Goal: Task Accomplishment & Management: Complete application form

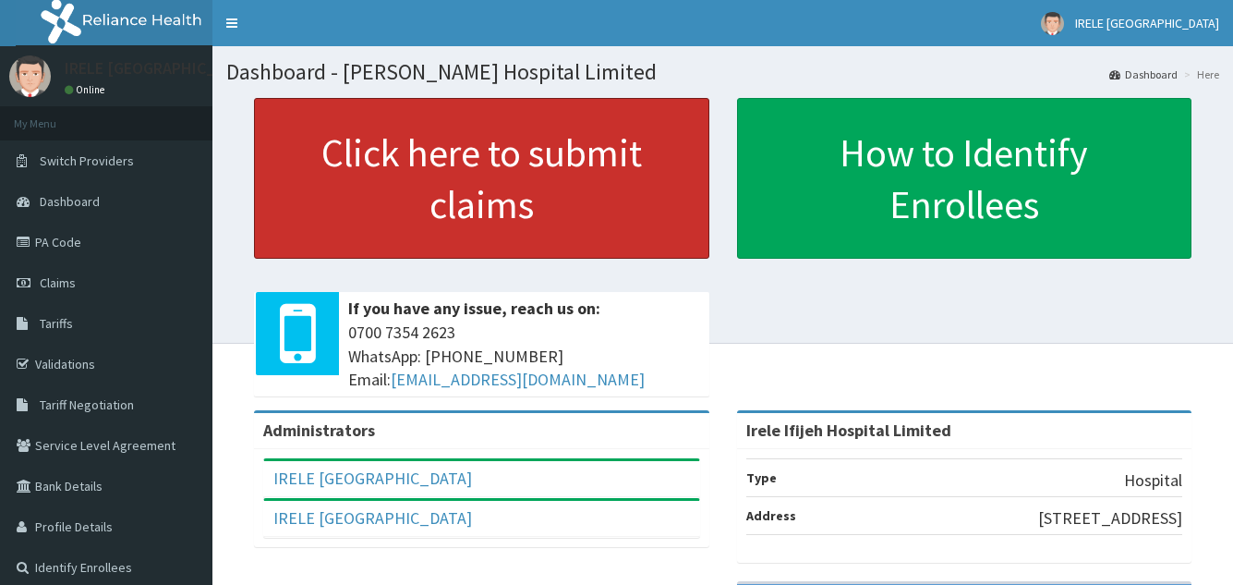
click at [523, 168] on link "Click here to submit claims" at bounding box center [481, 178] width 455 height 161
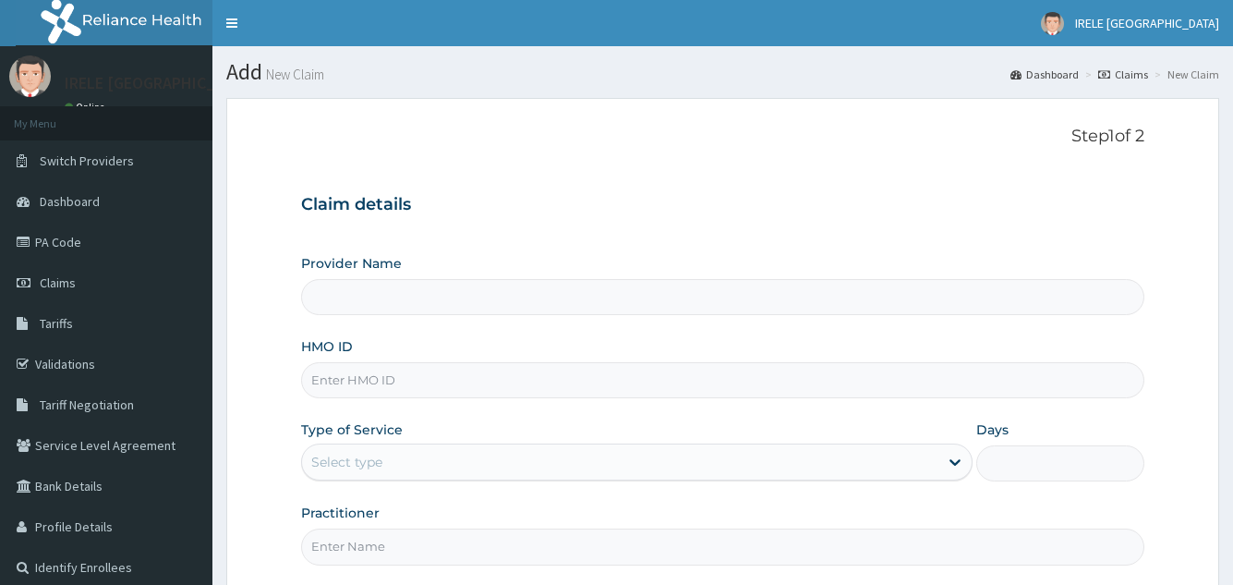
type input "Irele Ifijeh Hospital Limited"
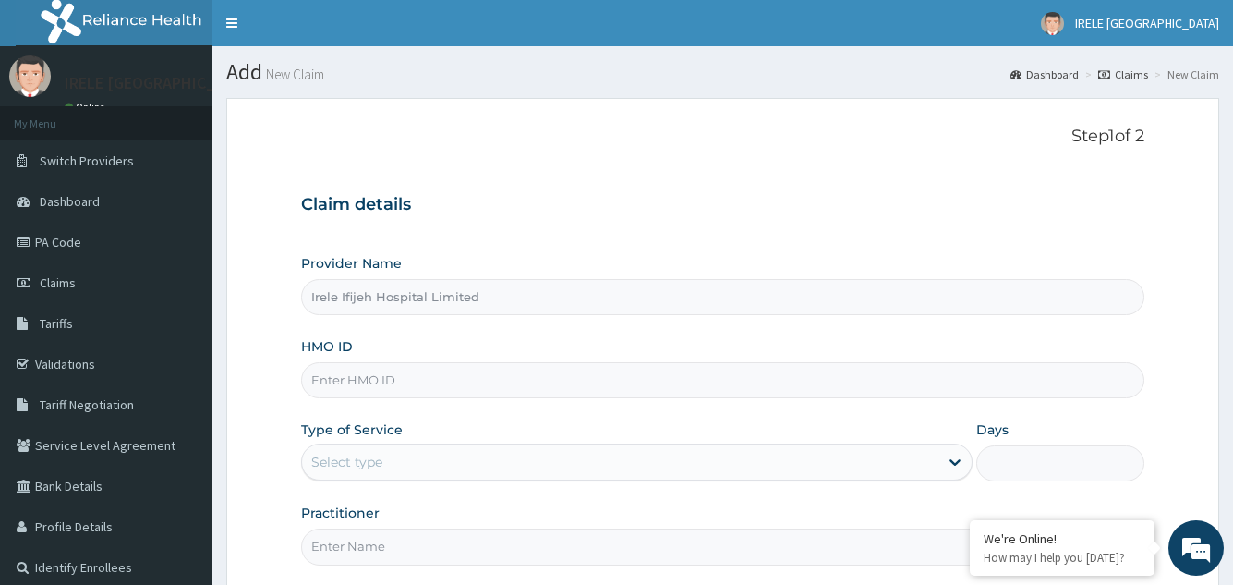
click at [347, 381] on input "HMO ID" at bounding box center [722, 380] width 842 height 36
type input "BTR/10687/d"
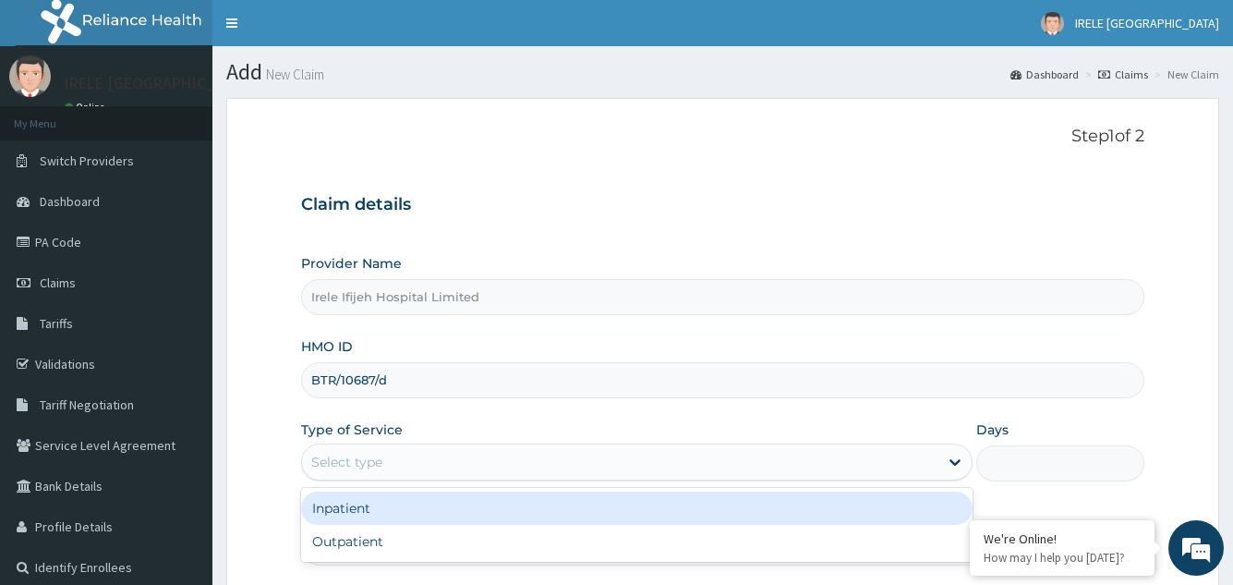
click at [352, 461] on div "Select type" at bounding box center [346, 462] width 71 height 18
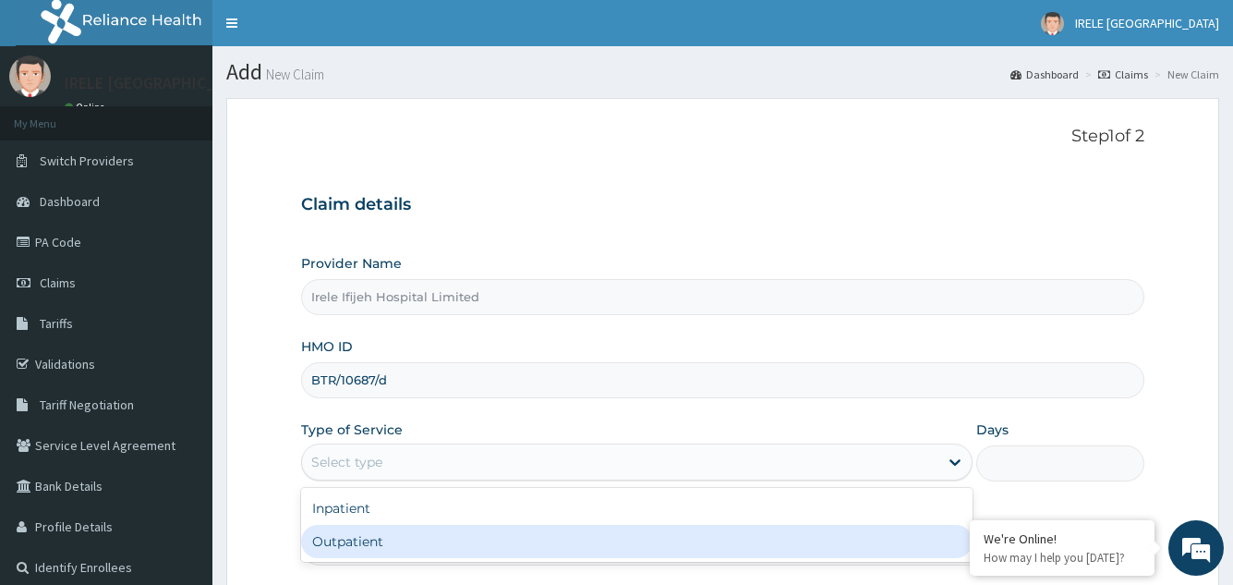
click at [348, 541] on div "Outpatient" at bounding box center [636, 541] width 671 height 33
type input "1"
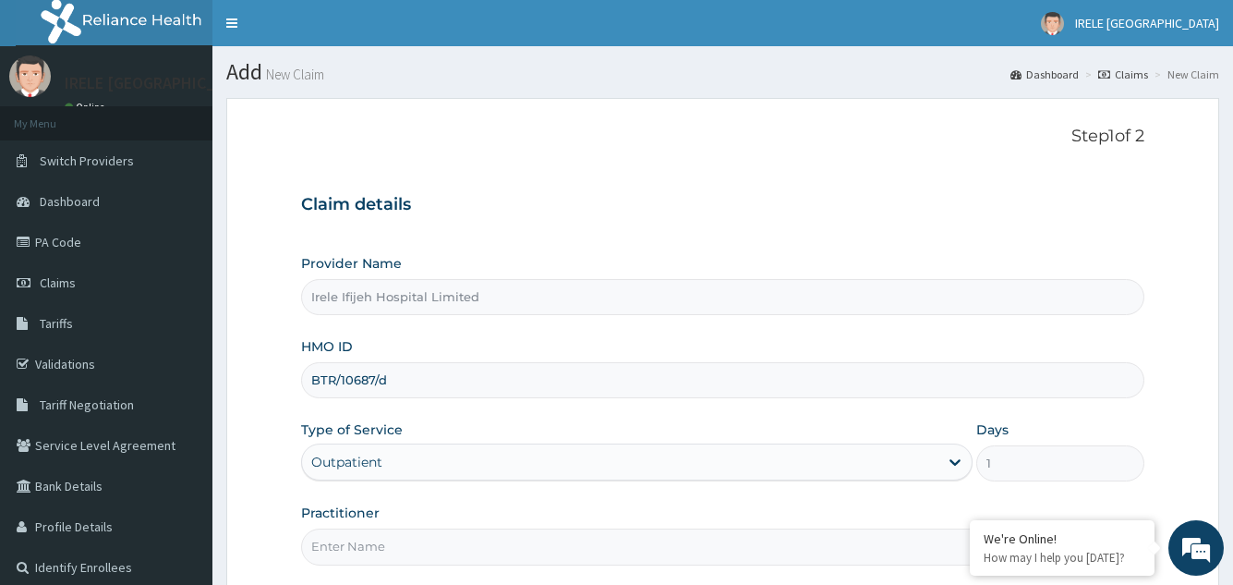
click at [344, 552] on input "Practitioner" at bounding box center [722, 546] width 842 height 36
type input "DR PIUS IFIJEH"
click at [252, 526] on form "Step 1 of 2 Claim details Provider Name Irele Ifijeh Hospital Limited HMO ID BT…" at bounding box center [722, 398] width 993 height 600
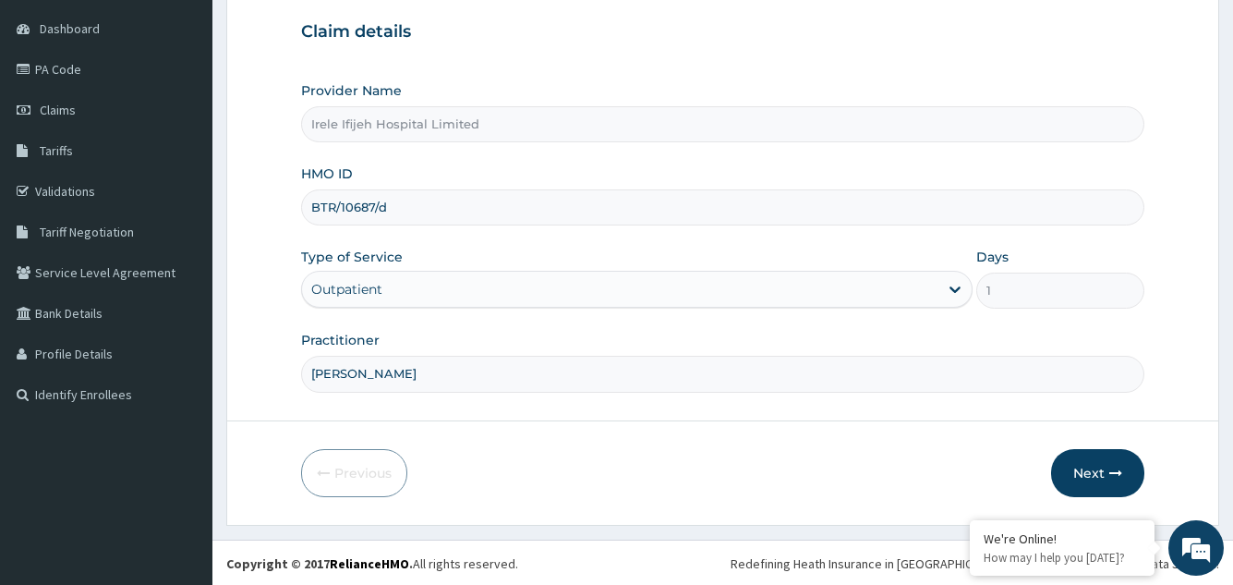
scroll to position [175, 0]
click at [1094, 465] on button "Next" at bounding box center [1097, 471] width 93 height 48
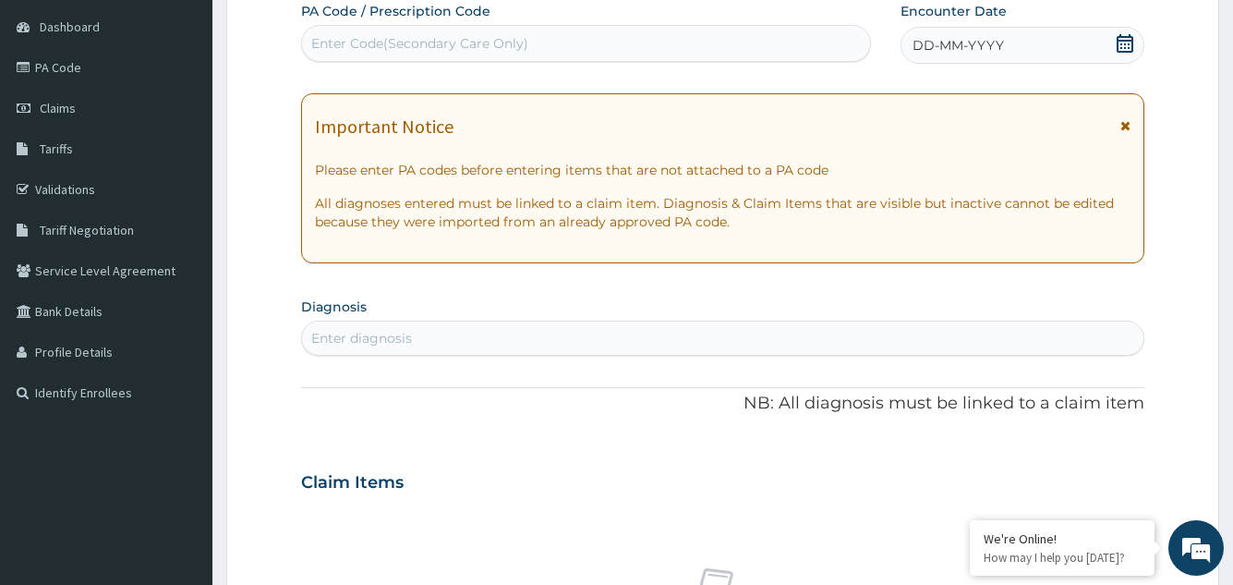
click at [1127, 48] on icon at bounding box center [1125, 43] width 18 height 18
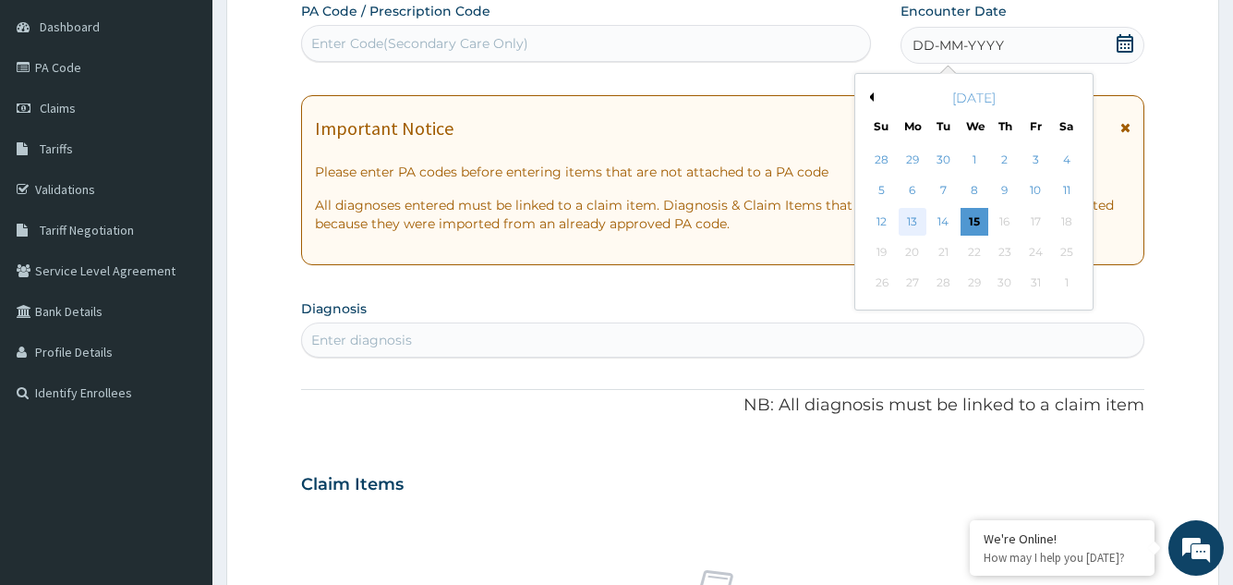
click at [914, 215] on div "13" at bounding box center [912, 222] width 28 height 28
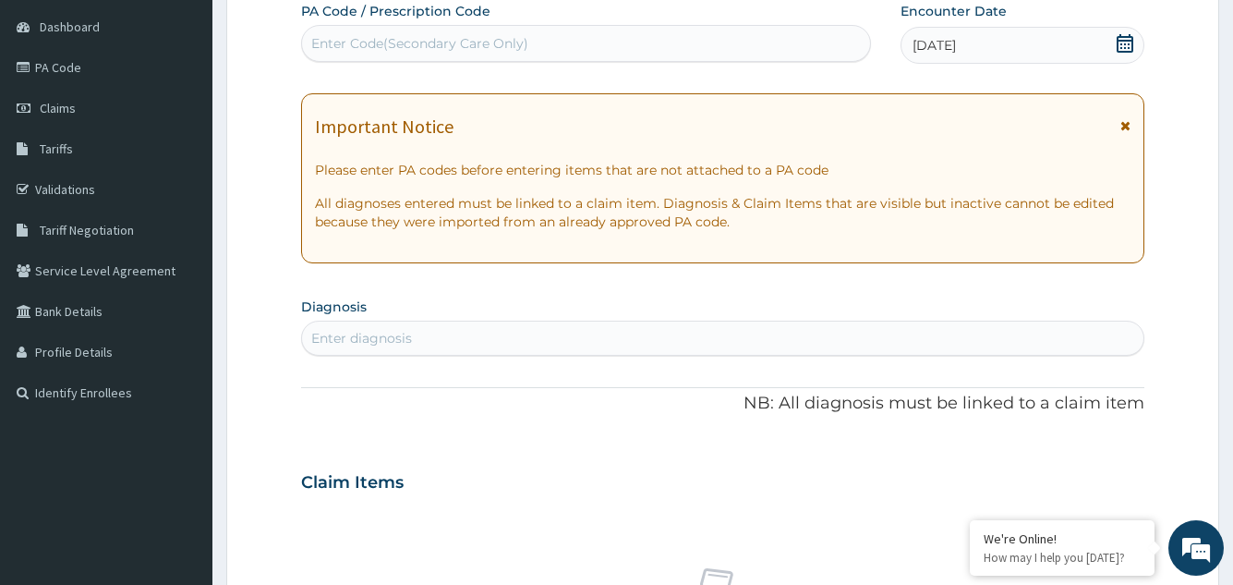
click at [427, 342] on div "Enter diagnosis" at bounding box center [722, 338] width 841 height 30
type input "t"
type input "r"
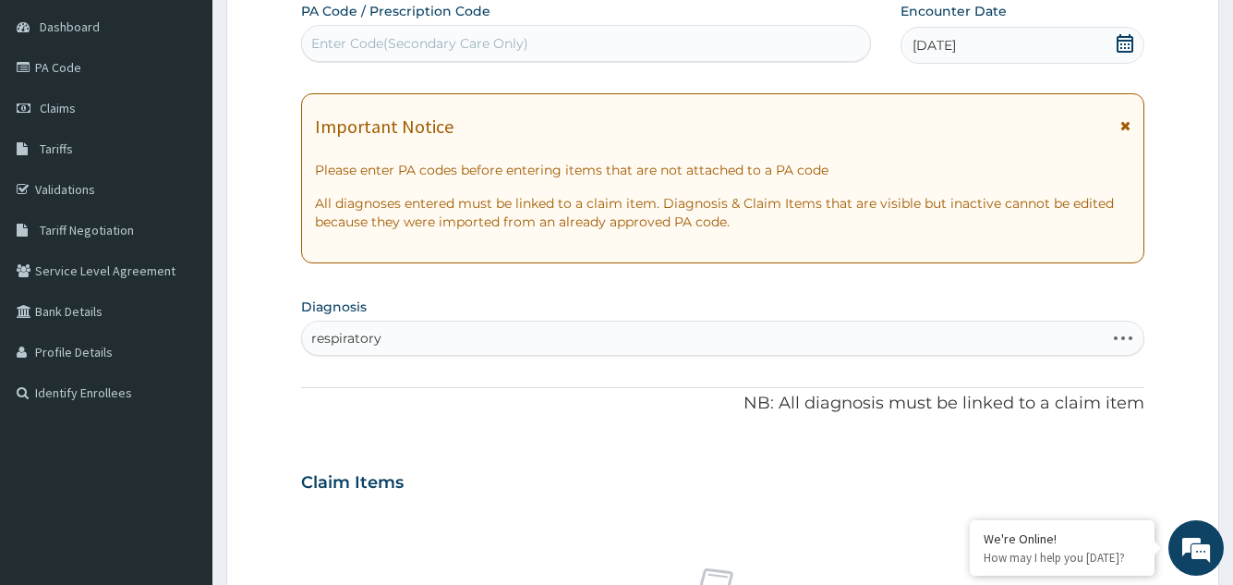
type input "respiratory"
click at [332, 336] on div "Enter diagnosis" at bounding box center [361, 338] width 101 height 18
click at [483, 336] on div "Enter diagnosis" at bounding box center [722, 338] width 841 height 30
type input "respratory infection"
click at [390, 334] on div "Enter diagnosis" at bounding box center [361, 338] width 101 height 18
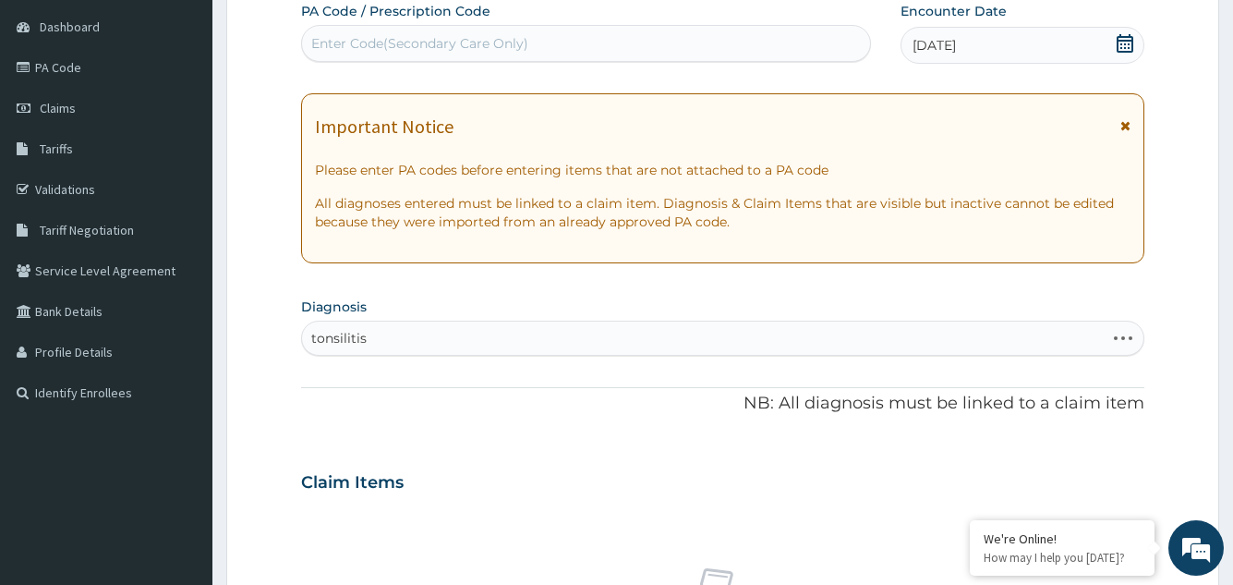
type input "tonsilitis"
click at [374, 336] on div "Enter diagnosis" at bounding box center [361, 338] width 101 height 18
type input "respiratory tract"
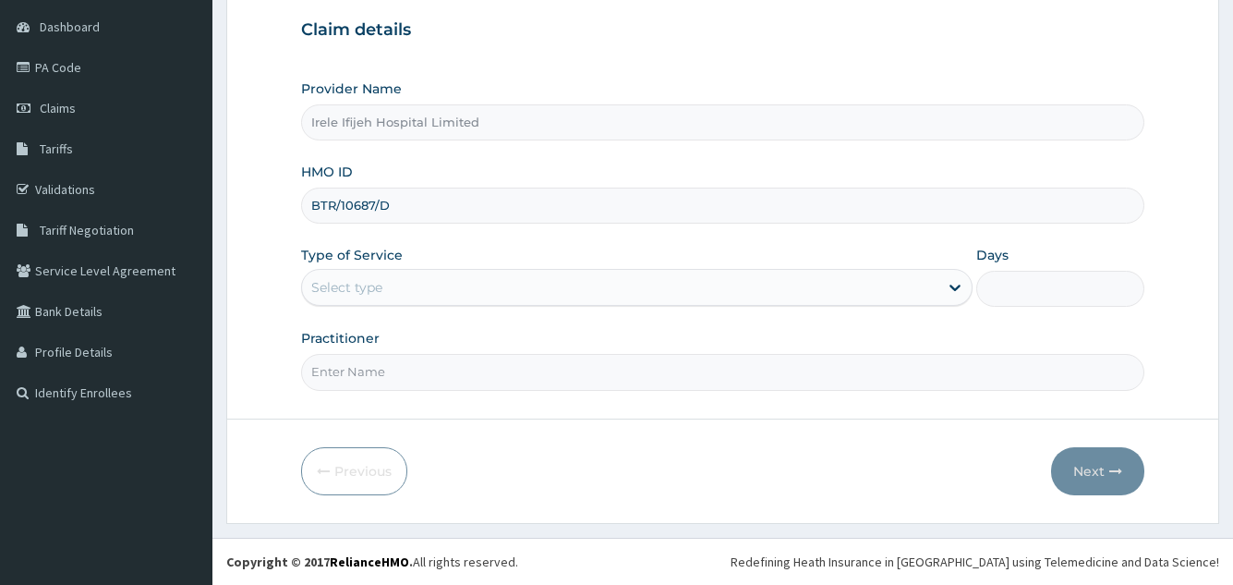
type input "BTR/10687/D"
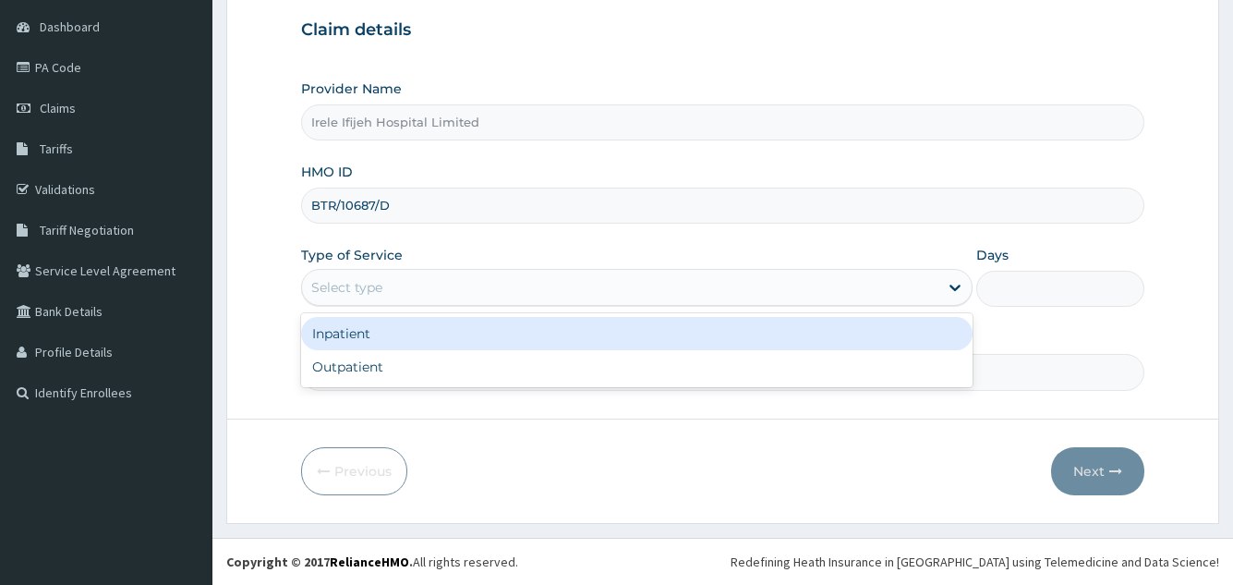
click at [355, 294] on div "Select type" at bounding box center [346, 287] width 71 height 18
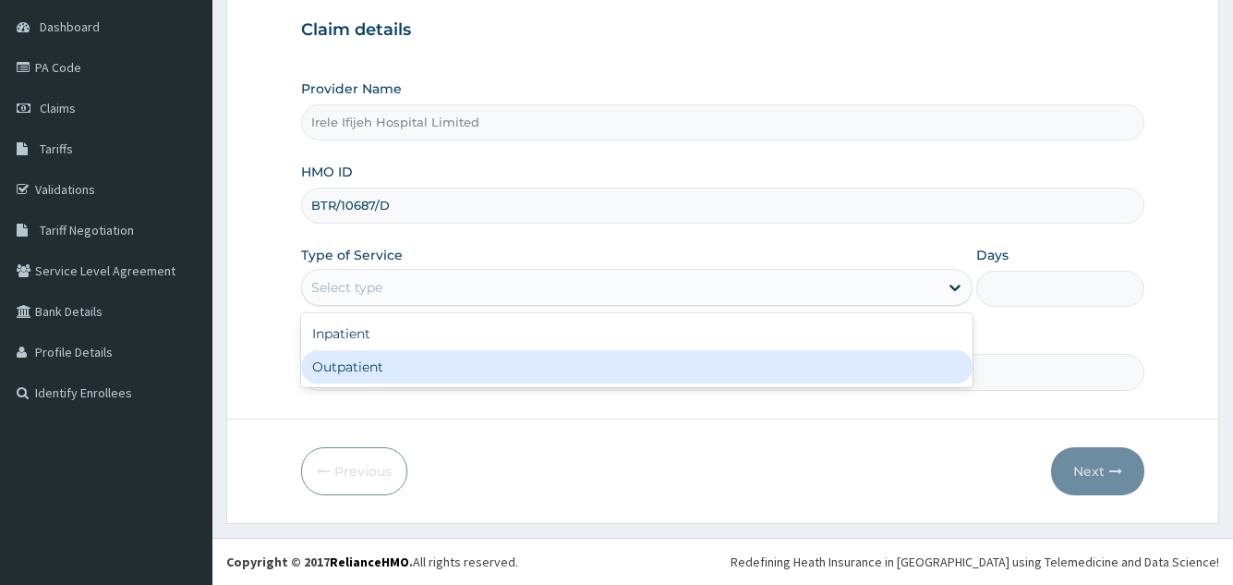
click at [356, 365] on div "Outpatient" at bounding box center [636, 366] width 671 height 33
type input "1"
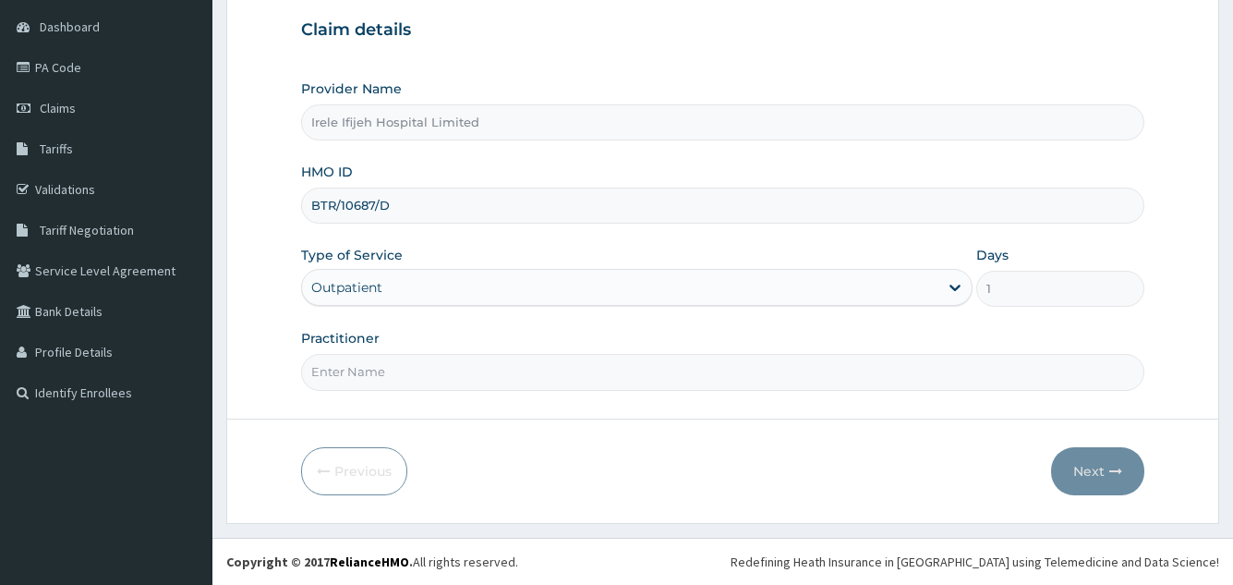
click at [357, 400] on form "Step 1 of 2 Claim details Provider Name Irele Ifijeh Hospital Limited HMO ID BT…" at bounding box center [722, 223] width 993 height 600
click at [357, 376] on input "Practitioner" at bounding box center [722, 372] width 842 height 36
type input "DR PIUS IFIJEH"
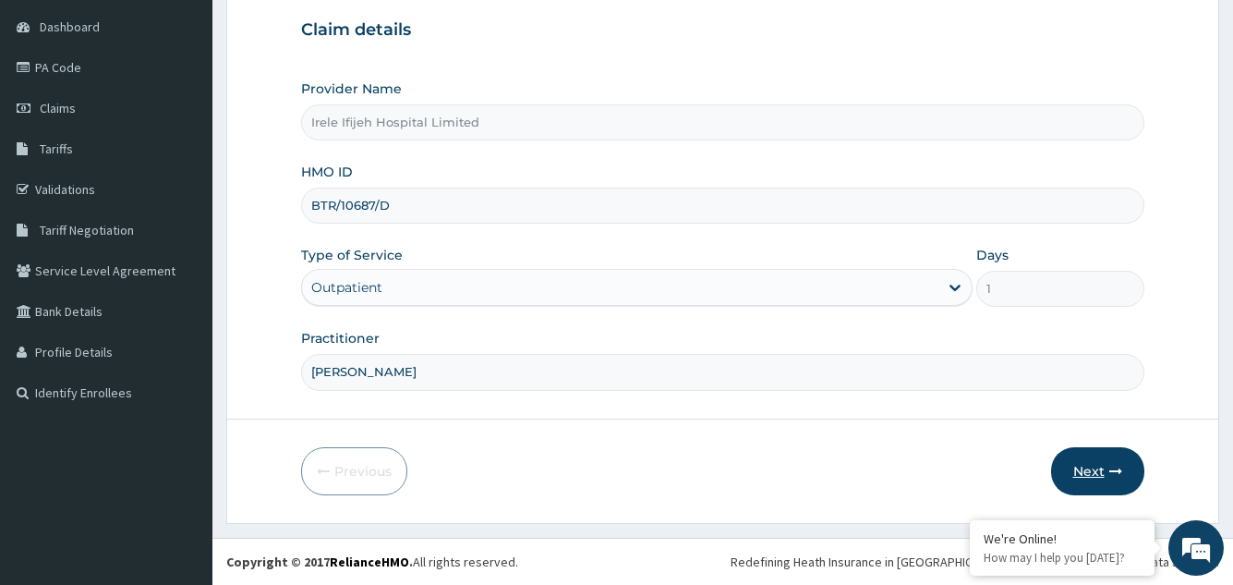
click at [1089, 466] on button "Next" at bounding box center [1097, 471] width 93 height 48
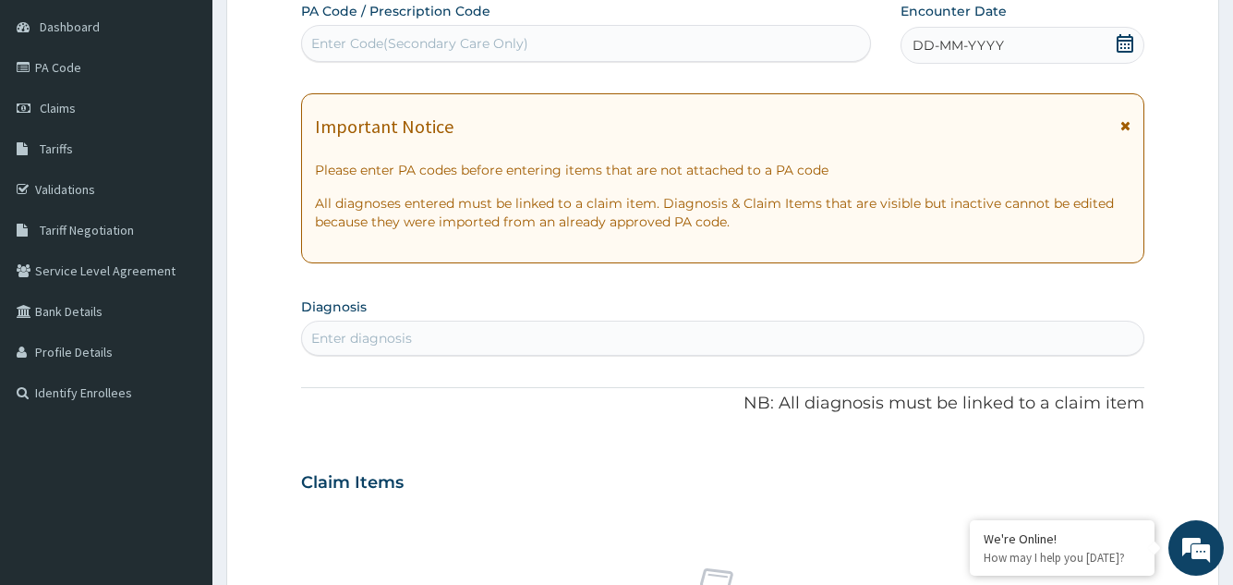
click at [1126, 42] on icon at bounding box center [1125, 43] width 18 height 18
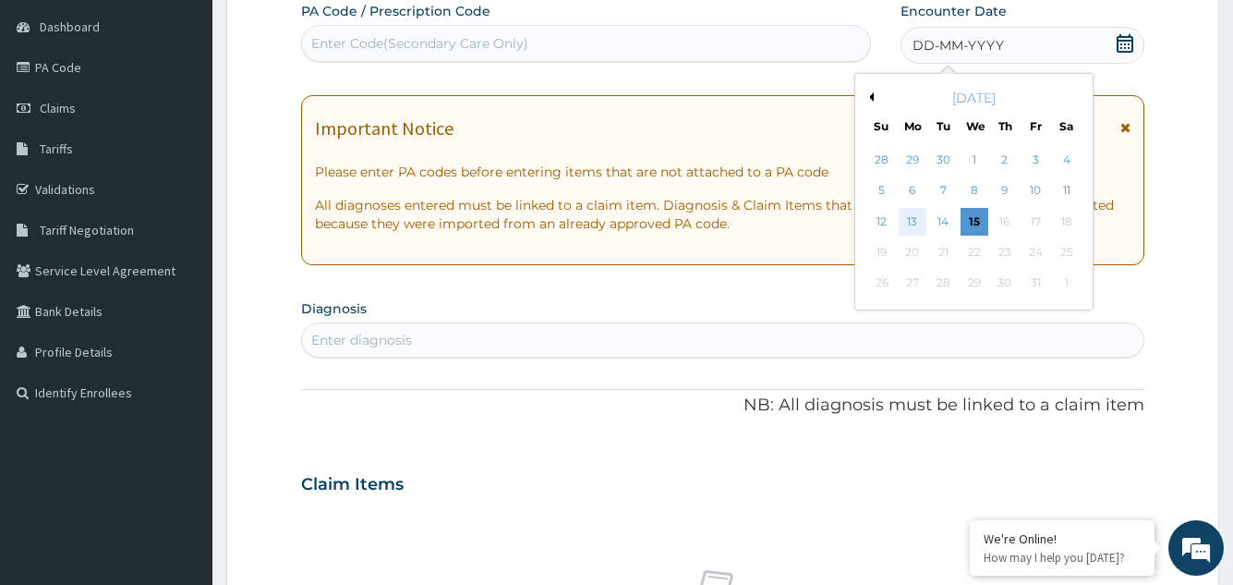
click at [912, 219] on div "13" at bounding box center [912, 222] width 28 height 28
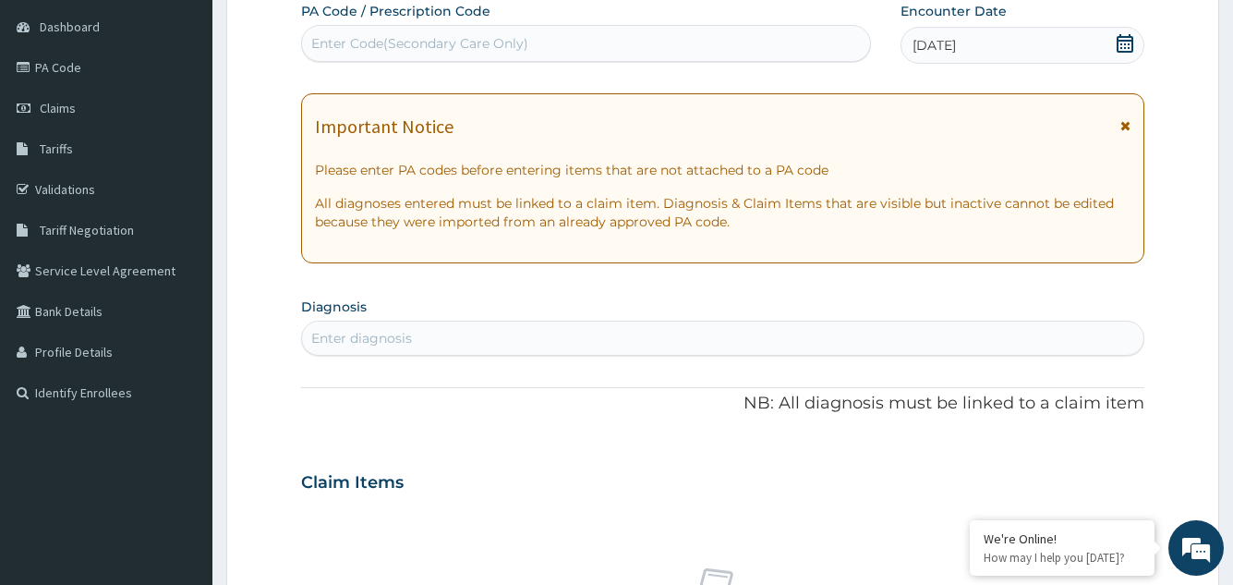
click at [411, 346] on div "Enter diagnosis" at bounding box center [361, 338] width 101 height 18
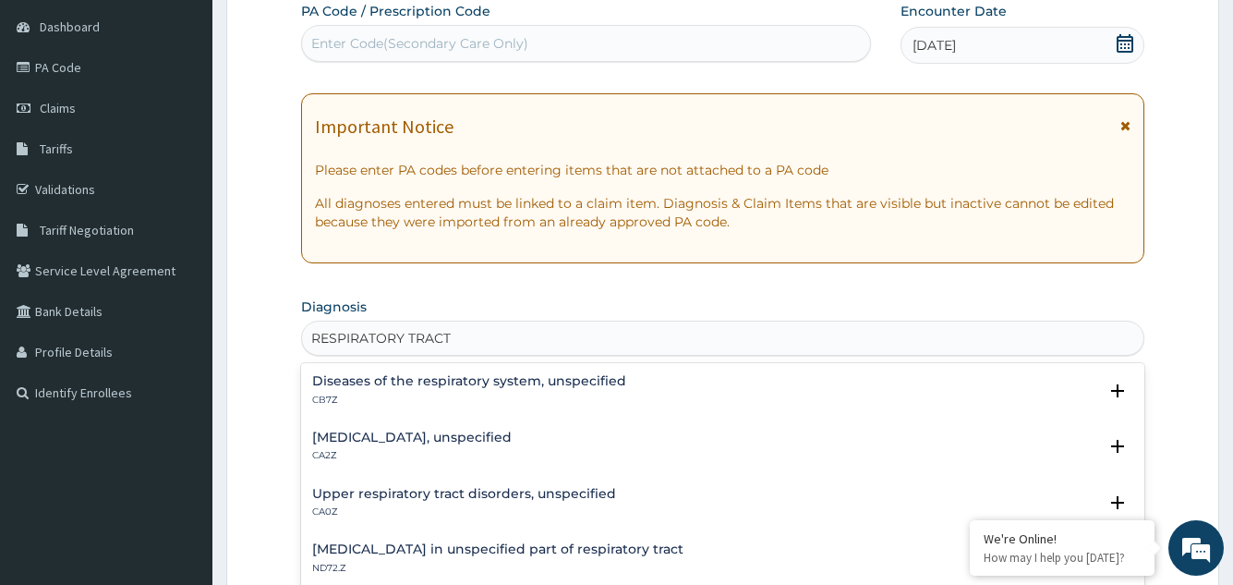
type input "RESPIRATORY TRACT"
click at [266, 432] on form "Step 2 of 2 PA Code / Prescription Code Enter Code(Secondary Care Only) Encount…" at bounding box center [722, 507] width 993 height 1168
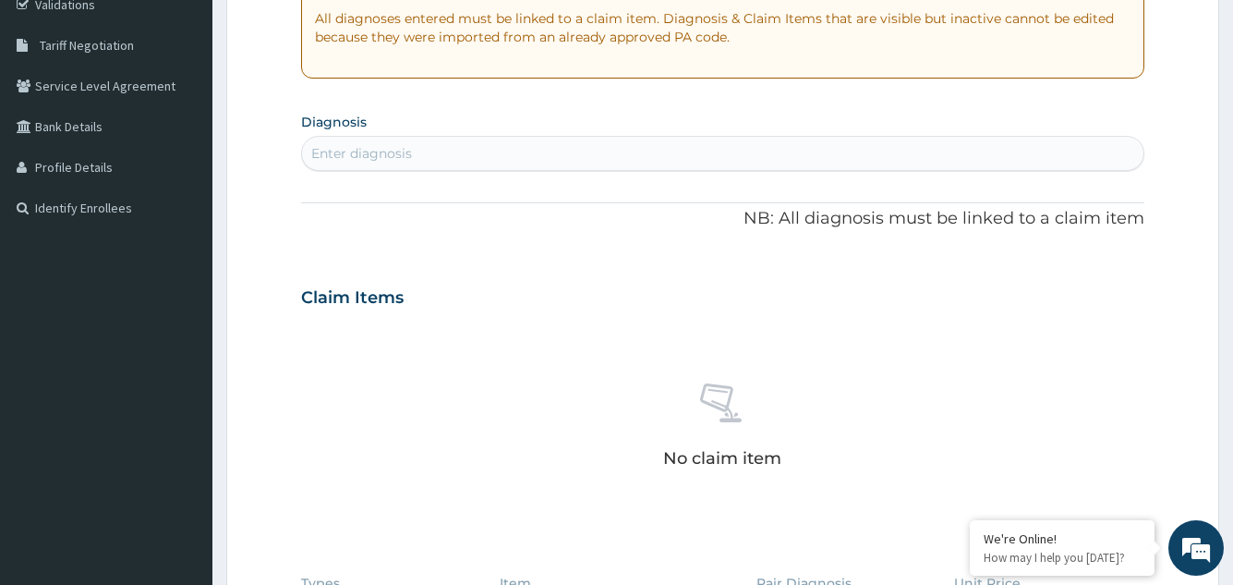
scroll to position [495, 0]
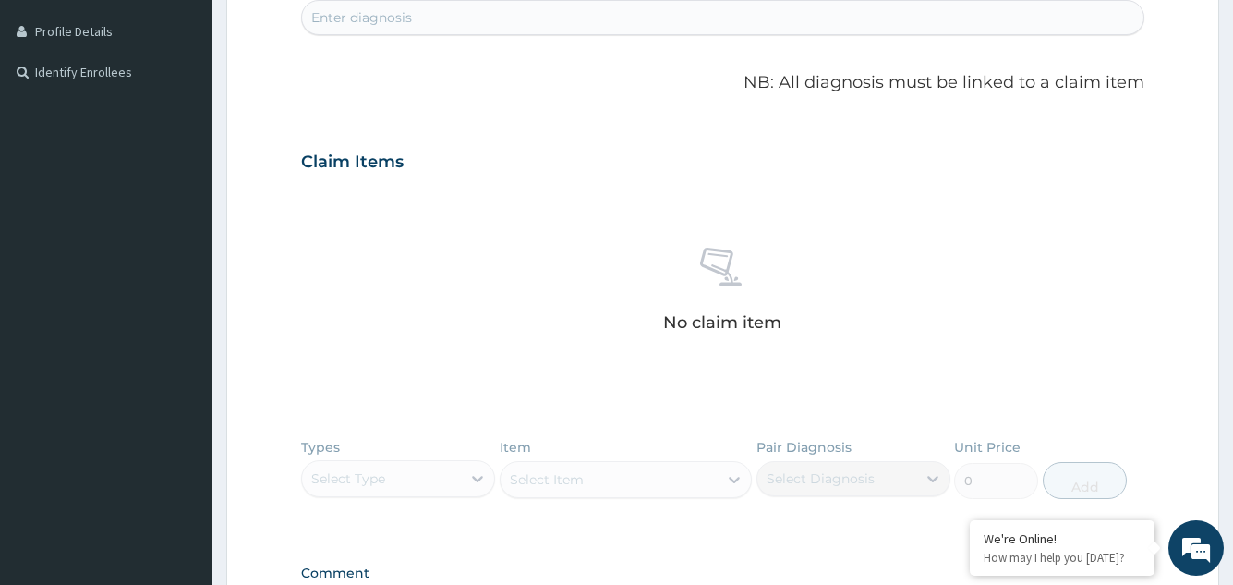
click at [396, 11] on div "Enter diagnosis" at bounding box center [361, 17] width 101 height 18
type input "RESPIRATORY INFECTION"
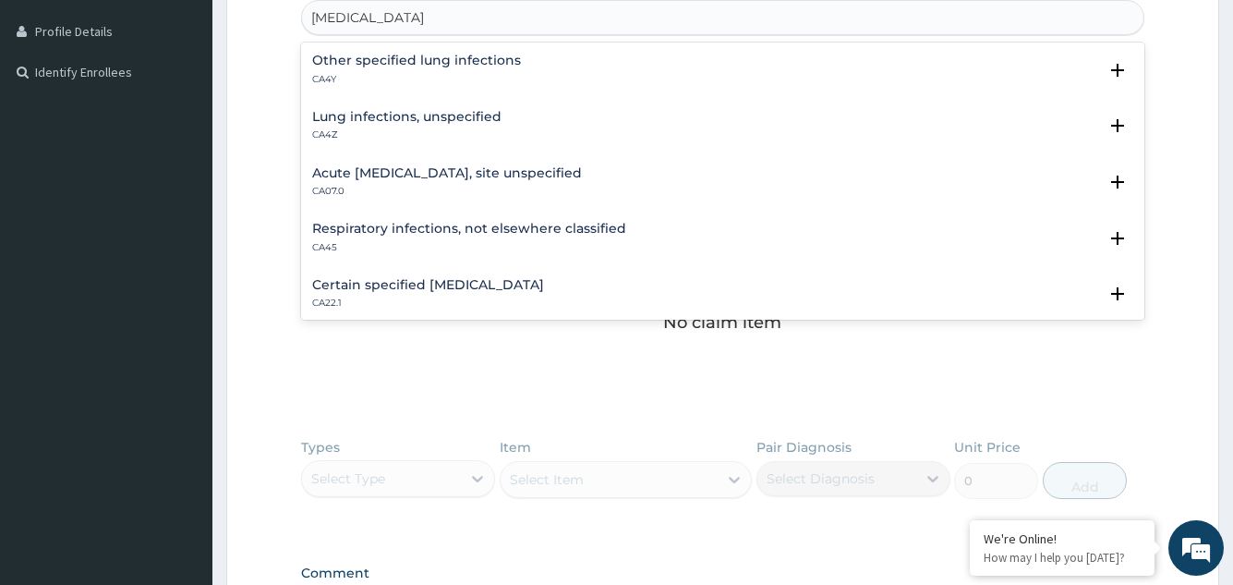
click at [405, 226] on h4 "Respiratory infections, not elsewhere classified" at bounding box center [469, 229] width 314 height 14
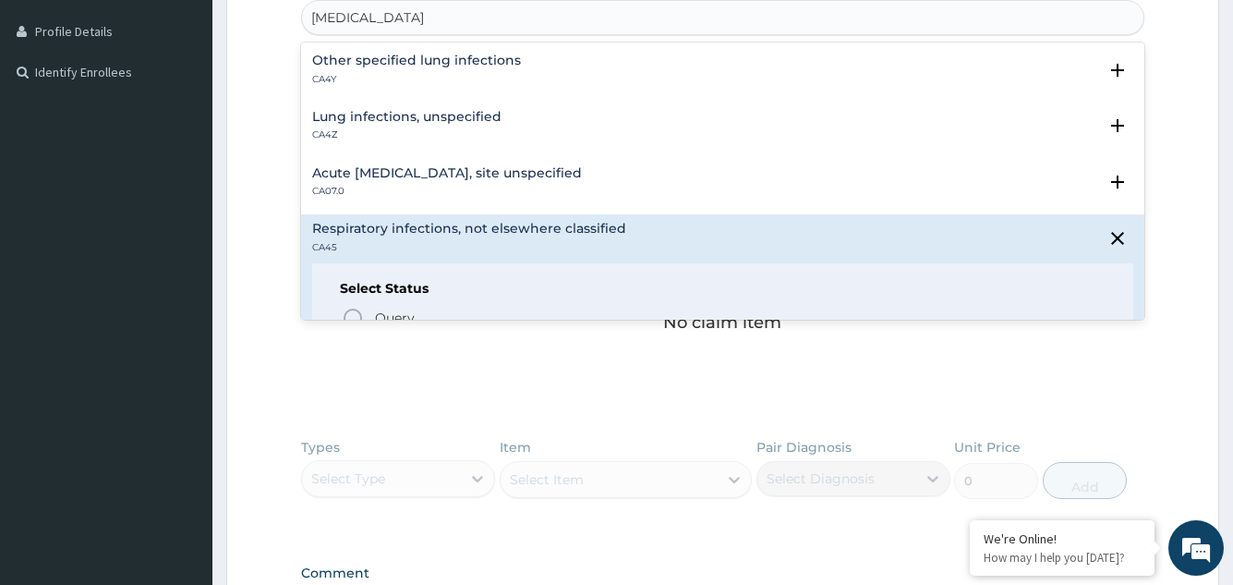
scroll to position [142, 0]
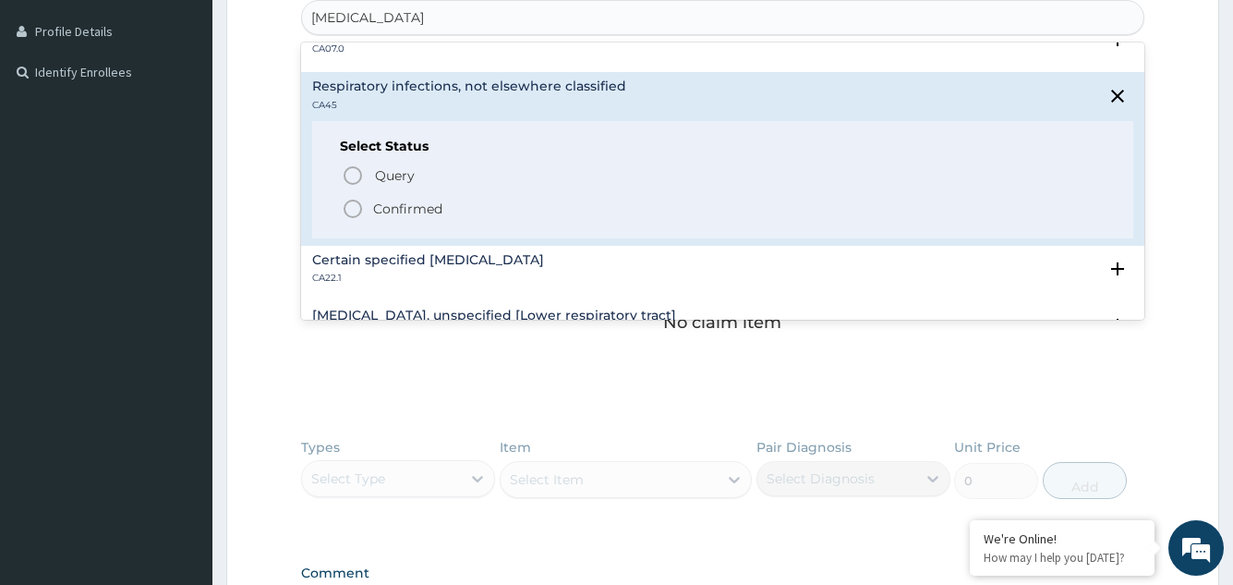
click at [356, 208] on icon "status option filled" at bounding box center [353, 209] width 22 height 22
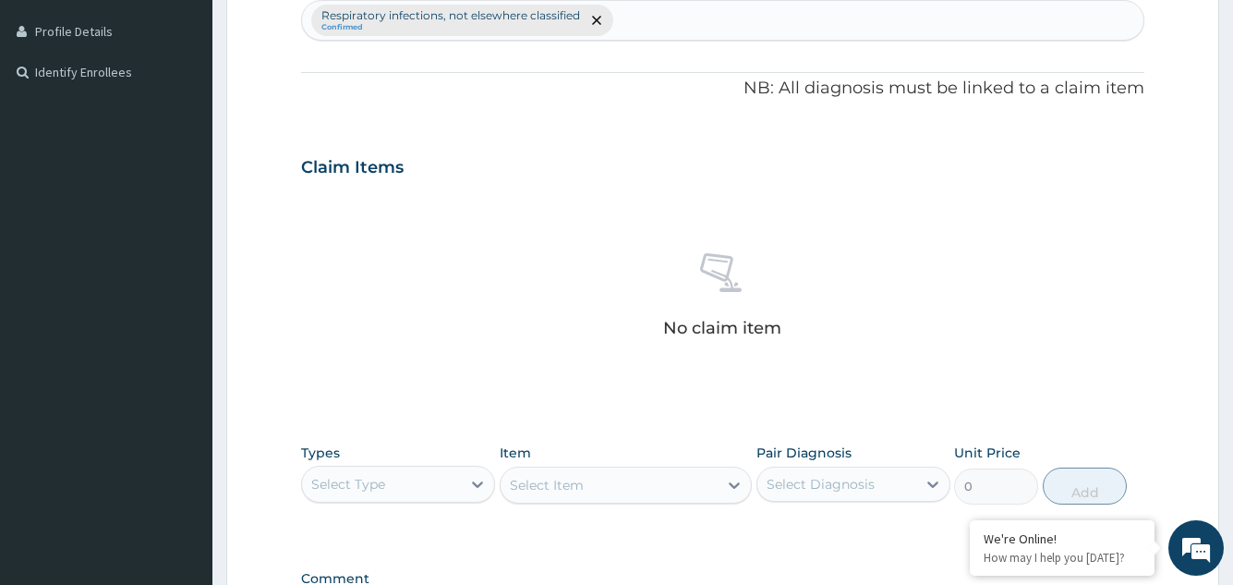
click at [461, 335] on div "No claim item" at bounding box center [722, 298] width 842 height 212
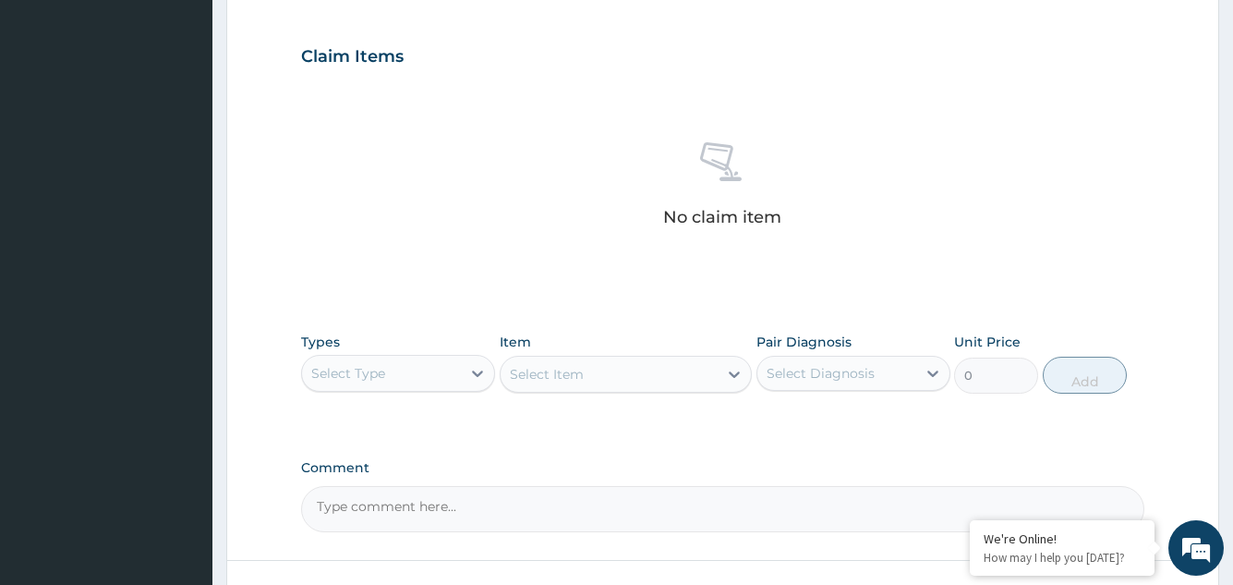
scroll to position [747, 0]
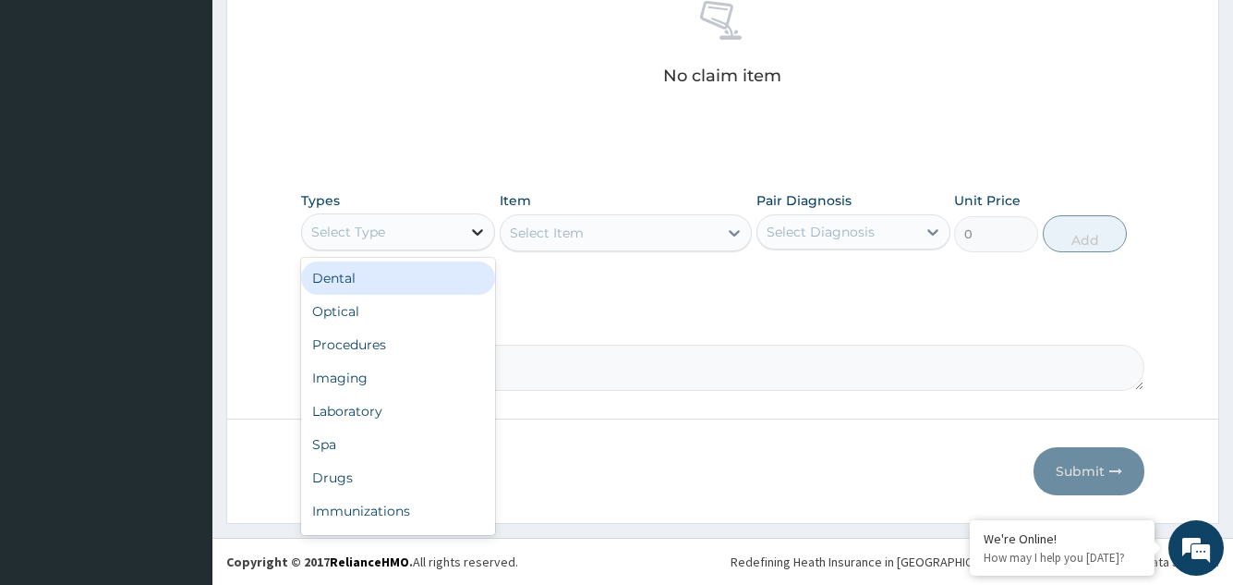
click at [478, 233] on icon at bounding box center [477, 232] width 11 height 6
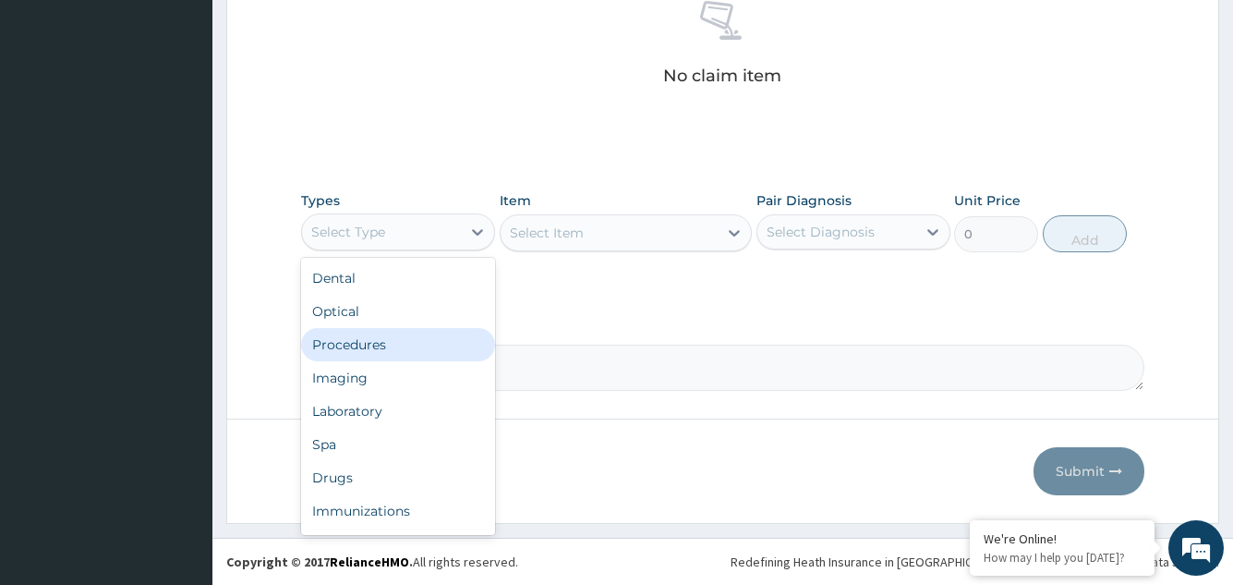
click at [409, 337] on div "Procedures" at bounding box center [398, 344] width 194 height 33
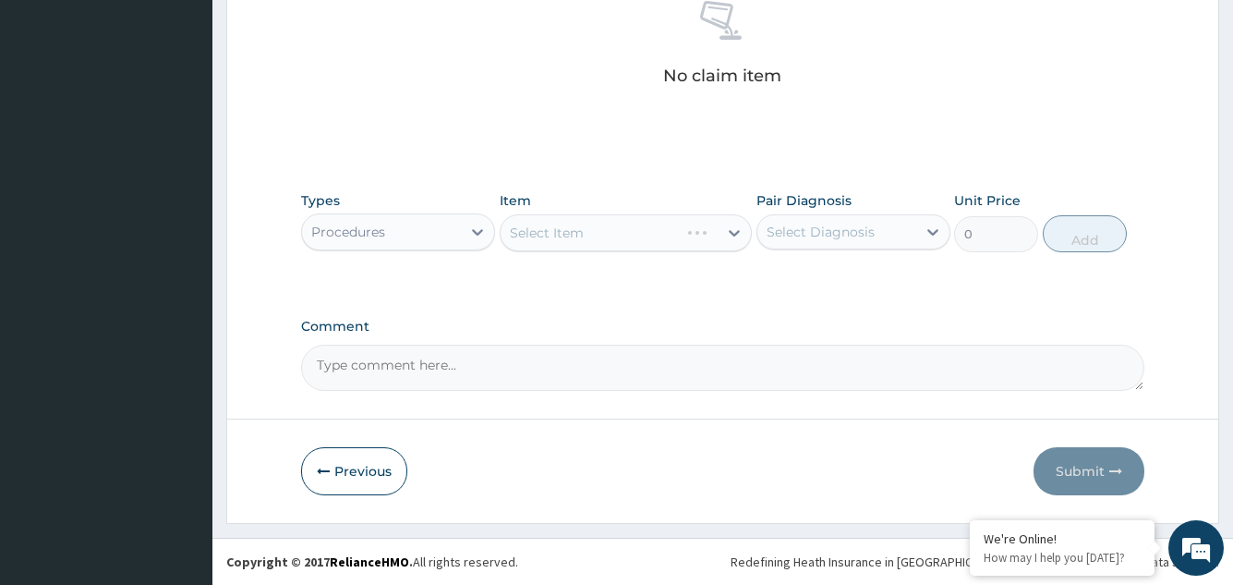
click at [735, 232] on div "Select Item" at bounding box center [626, 232] width 253 height 37
click at [732, 232] on div "Select Item" at bounding box center [626, 232] width 253 height 37
click at [733, 233] on icon at bounding box center [735, 233] width 11 height 6
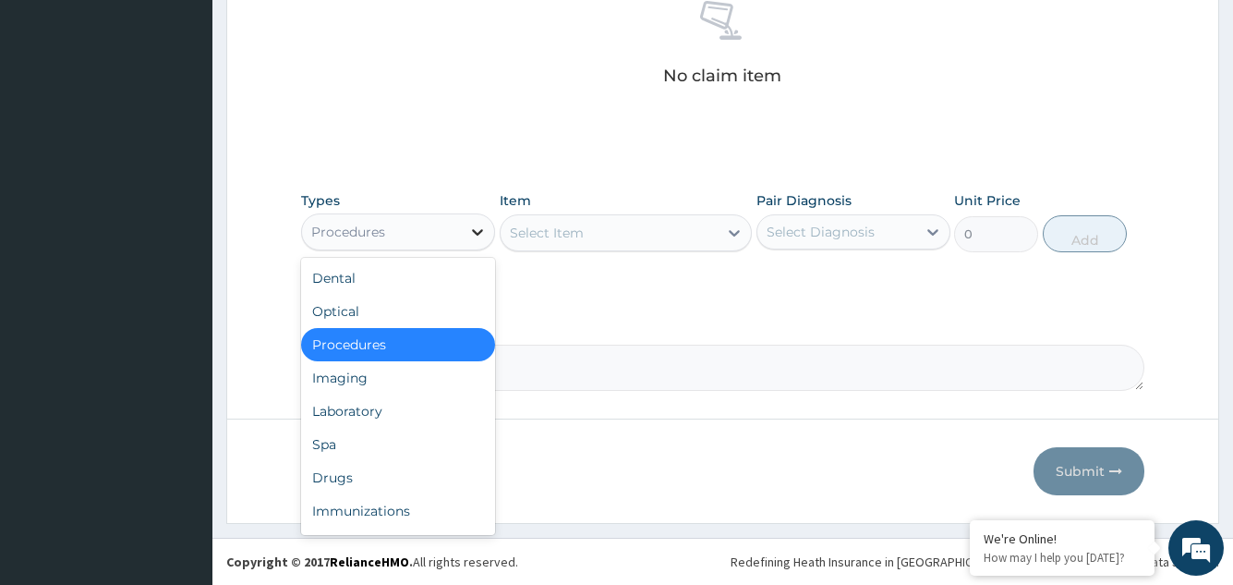
click at [478, 233] on icon at bounding box center [477, 232] width 11 height 6
click at [394, 348] on div "Procedures" at bounding box center [398, 344] width 194 height 33
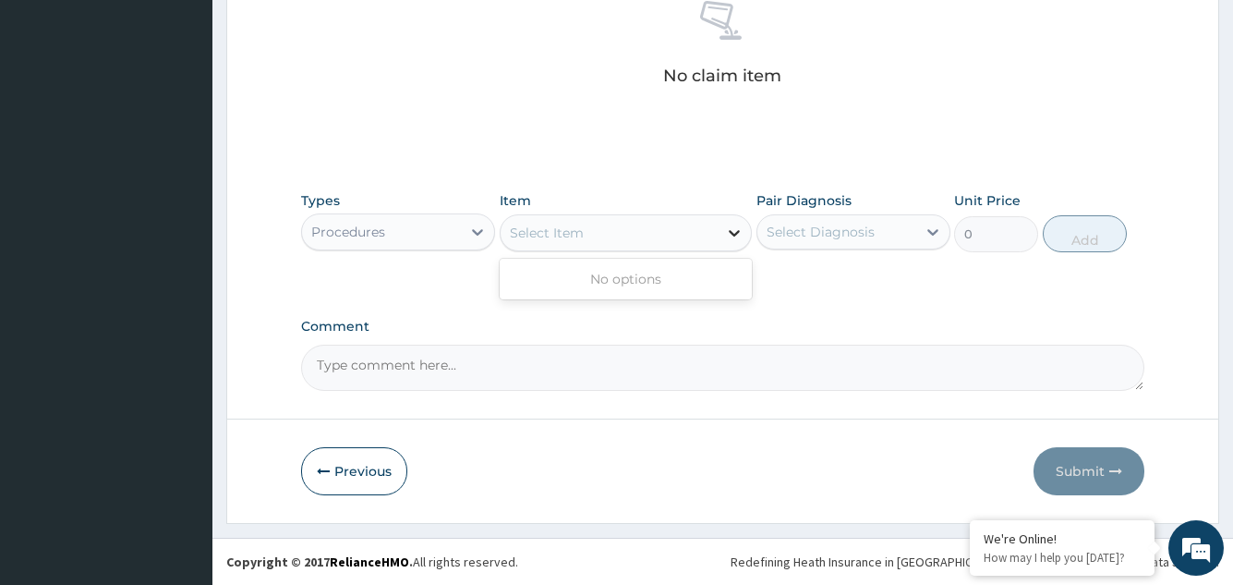
click at [734, 233] on icon at bounding box center [734, 233] width 18 height 18
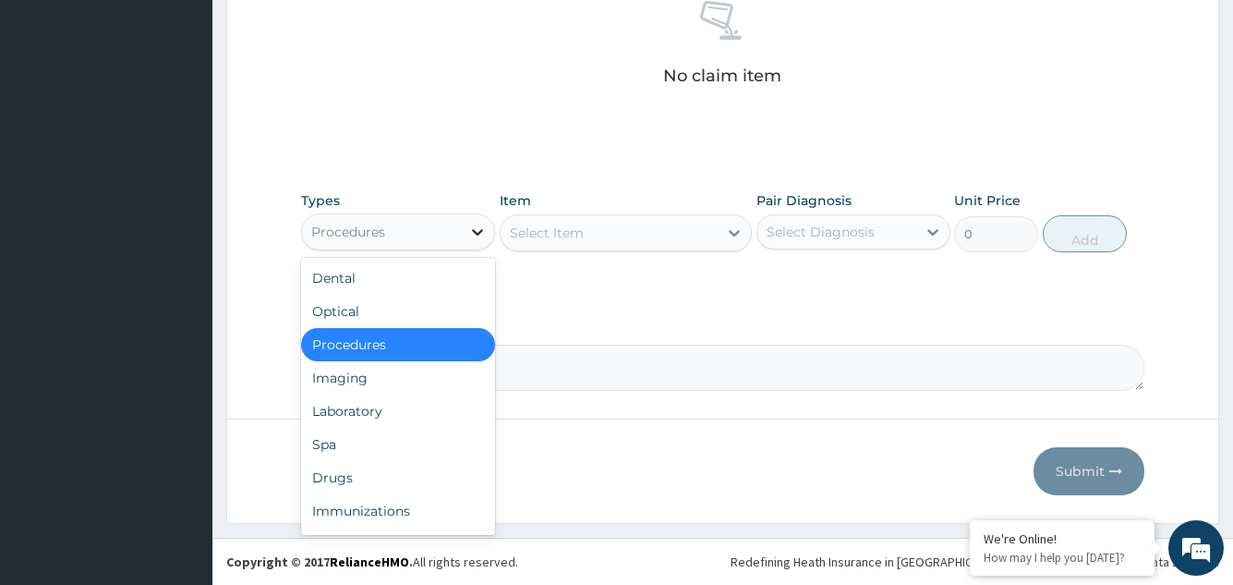
click at [478, 230] on icon at bounding box center [477, 232] width 18 height 18
click at [361, 470] on div "Drugs" at bounding box center [398, 477] width 194 height 33
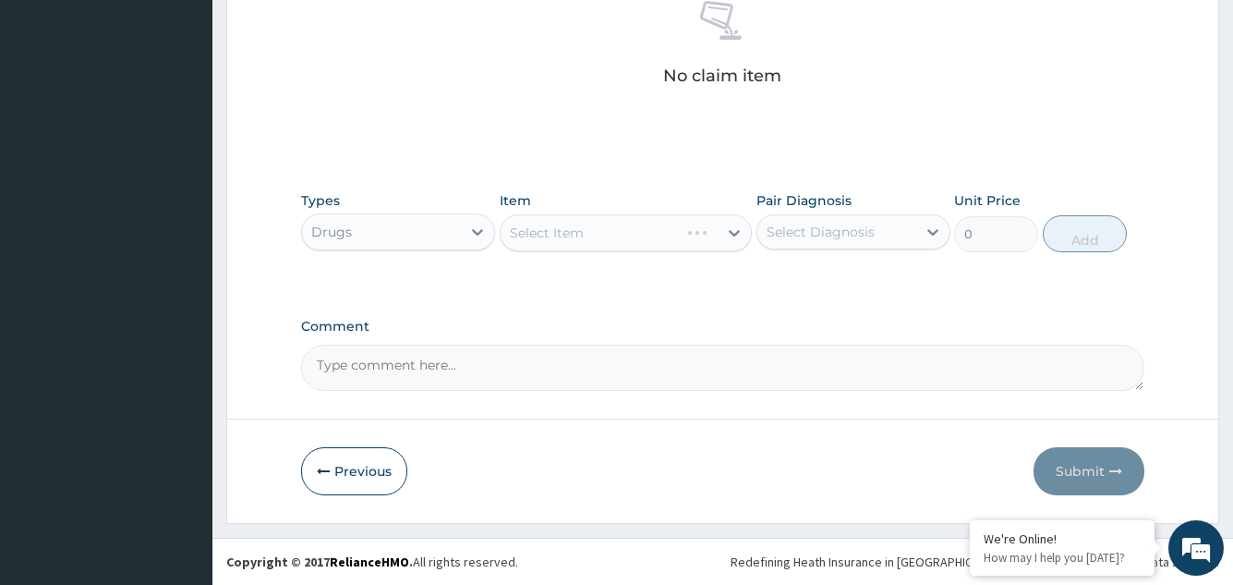
click at [733, 233] on div "Select Item" at bounding box center [626, 232] width 253 height 37
click at [733, 231] on div "Select Item" at bounding box center [626, 232] width 253 height 37
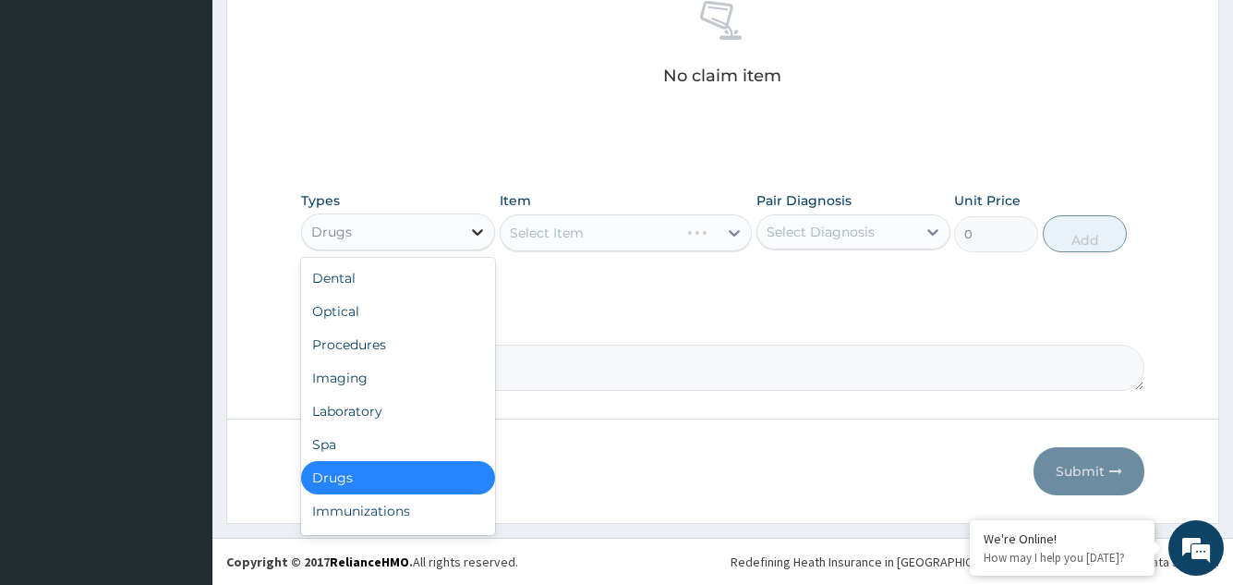
click at [478, 231] on icon at bounding box center [477, 232] width 18 height 18
click at [391, 336] on div "Procedures" at bounding box center [398, 344] width 194 height 33
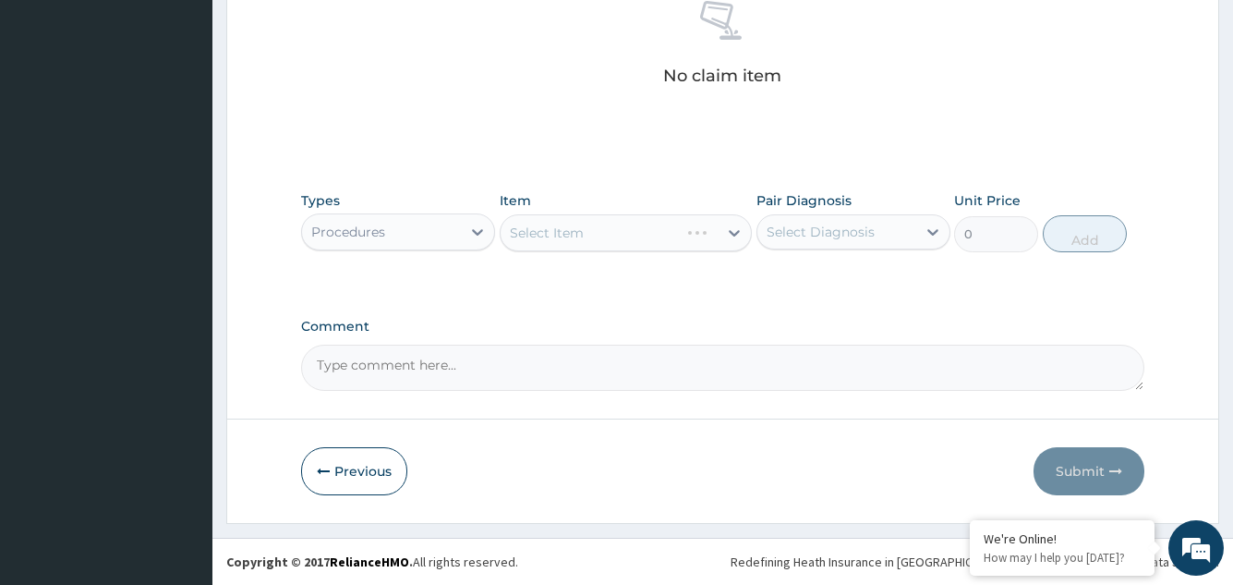
click at [732, 230] on div "Select Item" at bounding box center [626, 232] width 253 height 37
click at [733, 232] on div "Select Item" at bounding box center [626, 232] width 253 height 37
click at [733, 234] on div "Select Item" at bounding box center [626, 232] width 253 height 37
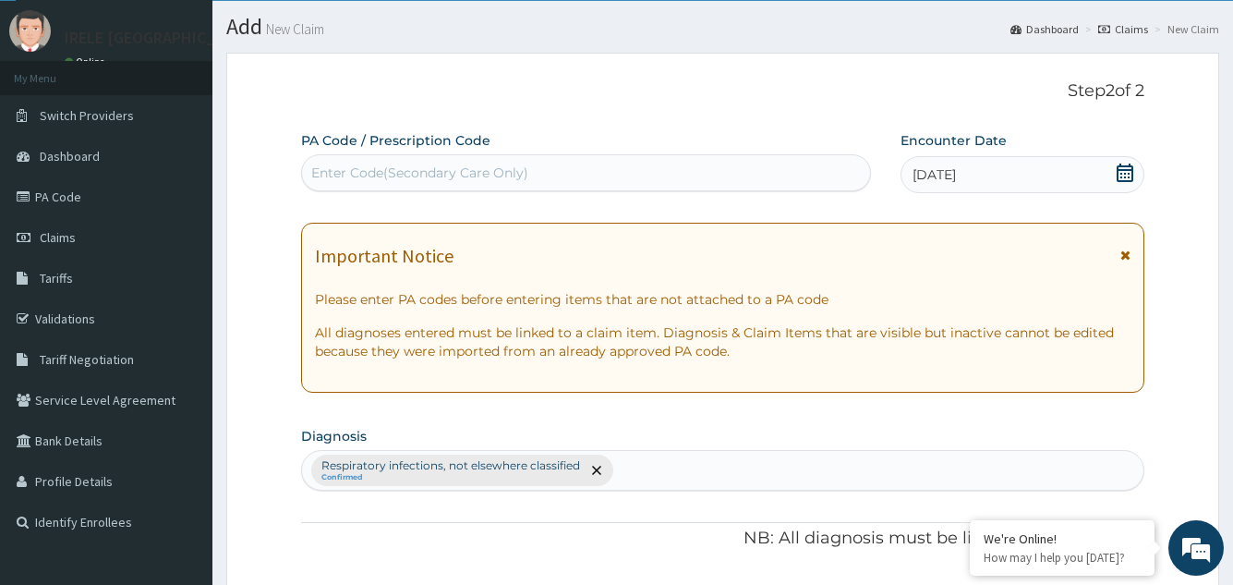
scroll to position [0, 0]
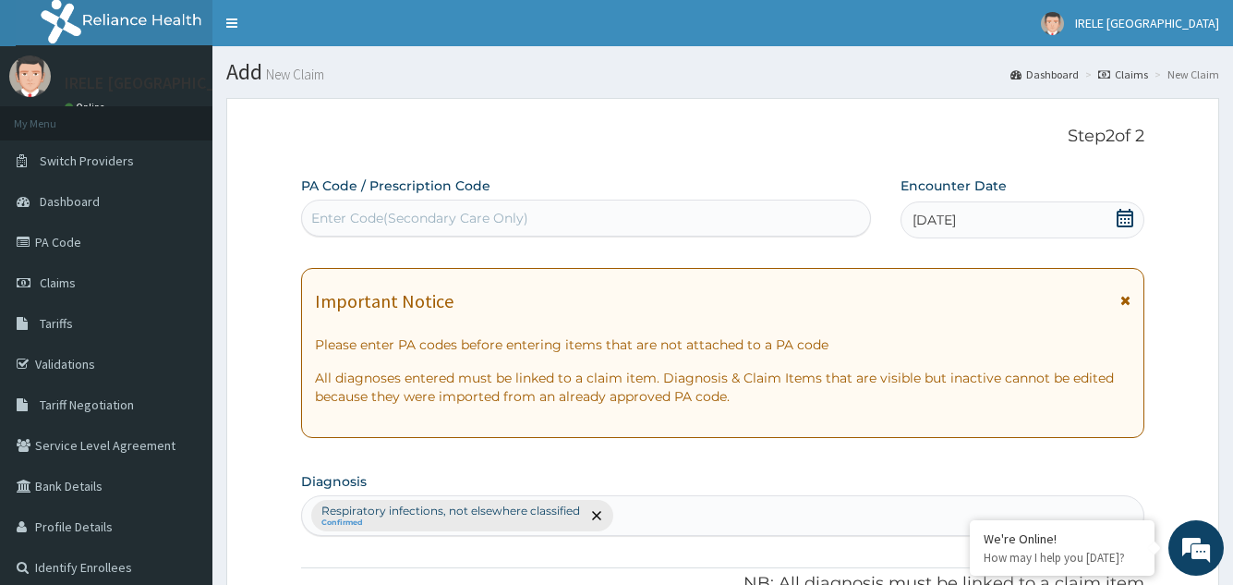
click at [1131, 68] on link "Claims" at bounding box center [1123, 75] width 50 height 16
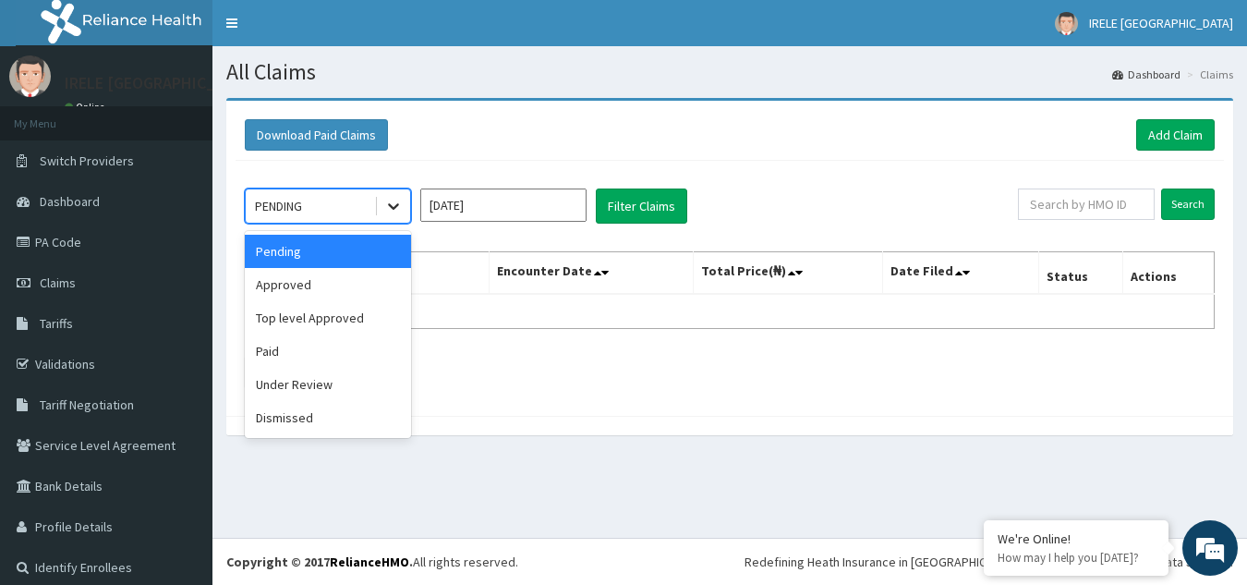
click at [394, 204] on icon at bounding box center [393, 206] width 18 height 18
click at [298, 380] on div "Under Review" at bounding box center [328, 384] width 166 height 33
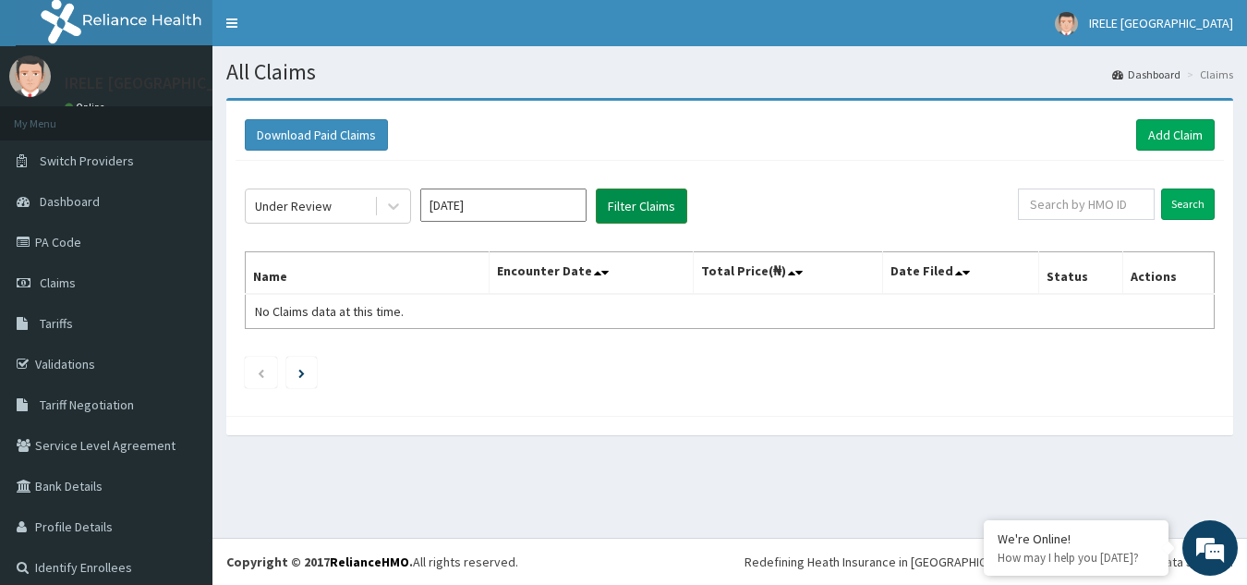
click at [647, 196] on button "Filter Claims" at bounding box center [641, 205] width 91 height 35
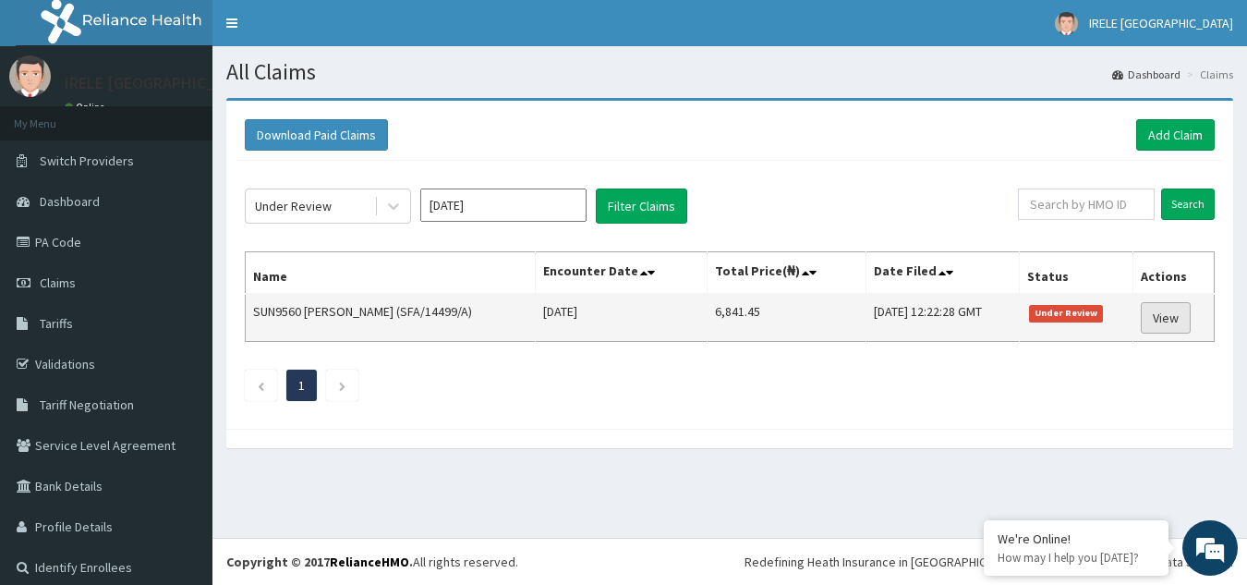
click at [1159, 313] on link "View" at bounding box center [1166, 317] width 50 height 31
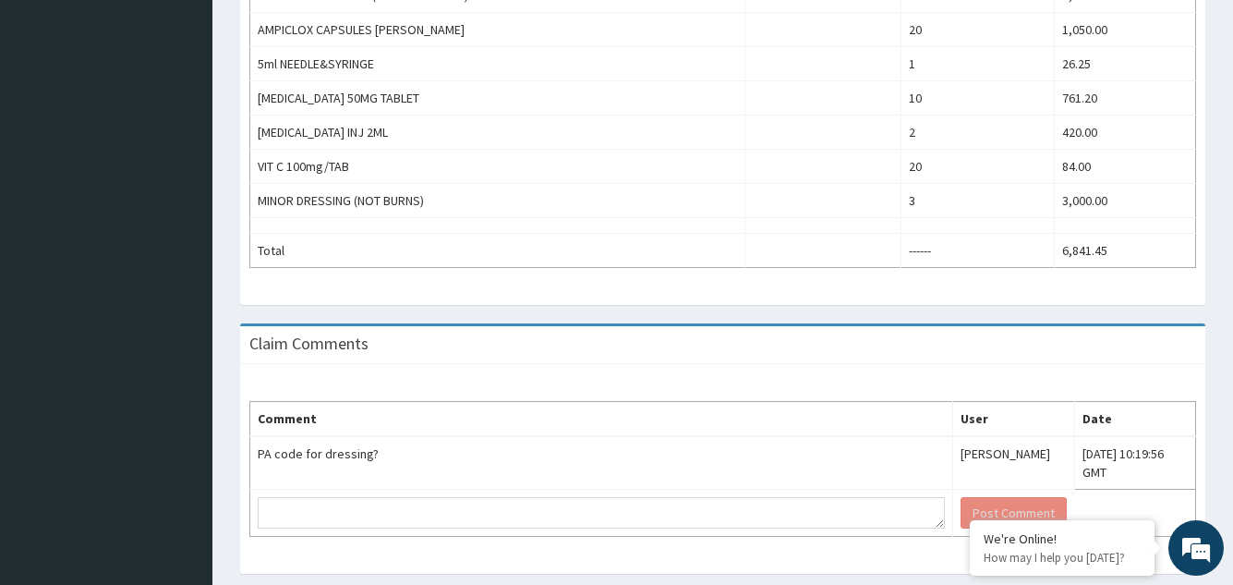
scroll to position [713, 0]
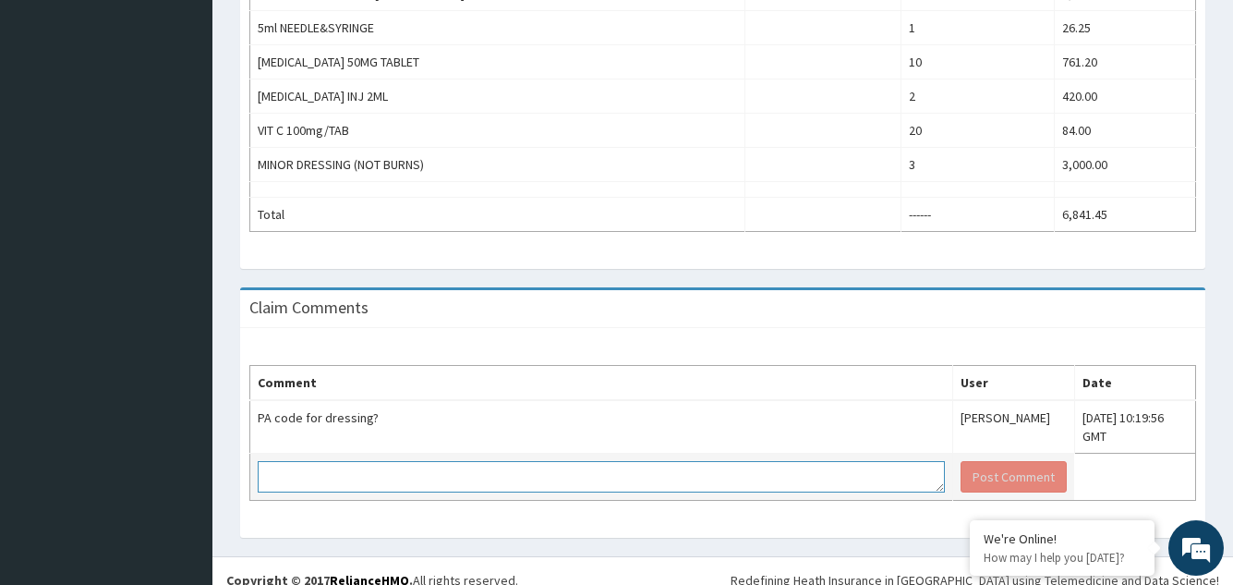
click at [281, 462] on textarea at bounding box center [601, 476] width 687 height 31
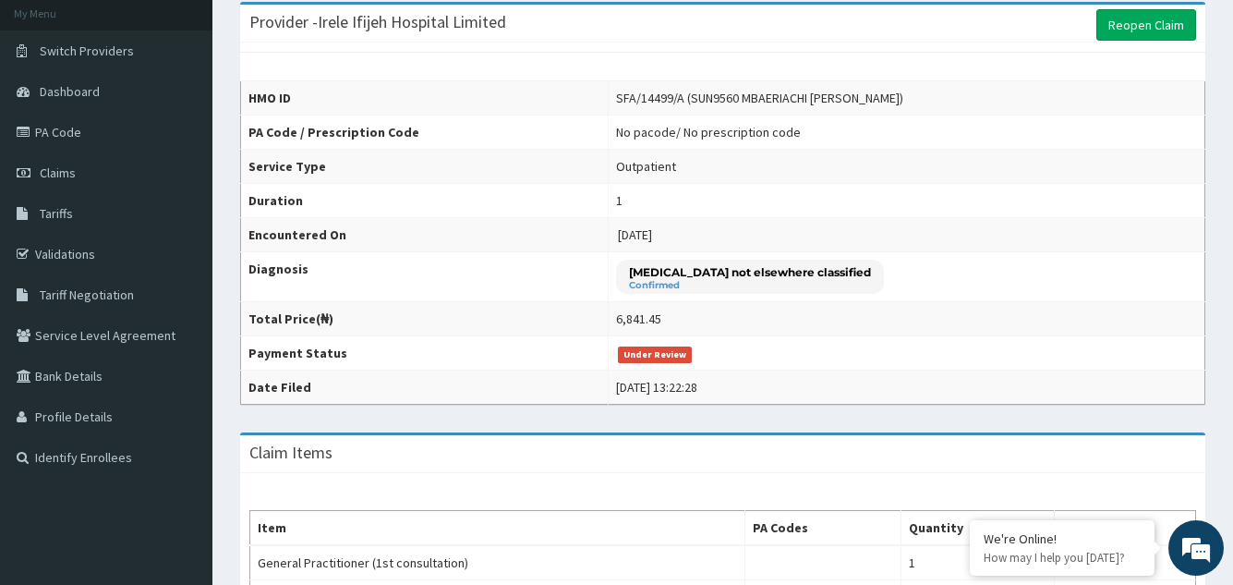
scroll to position [73, 0]
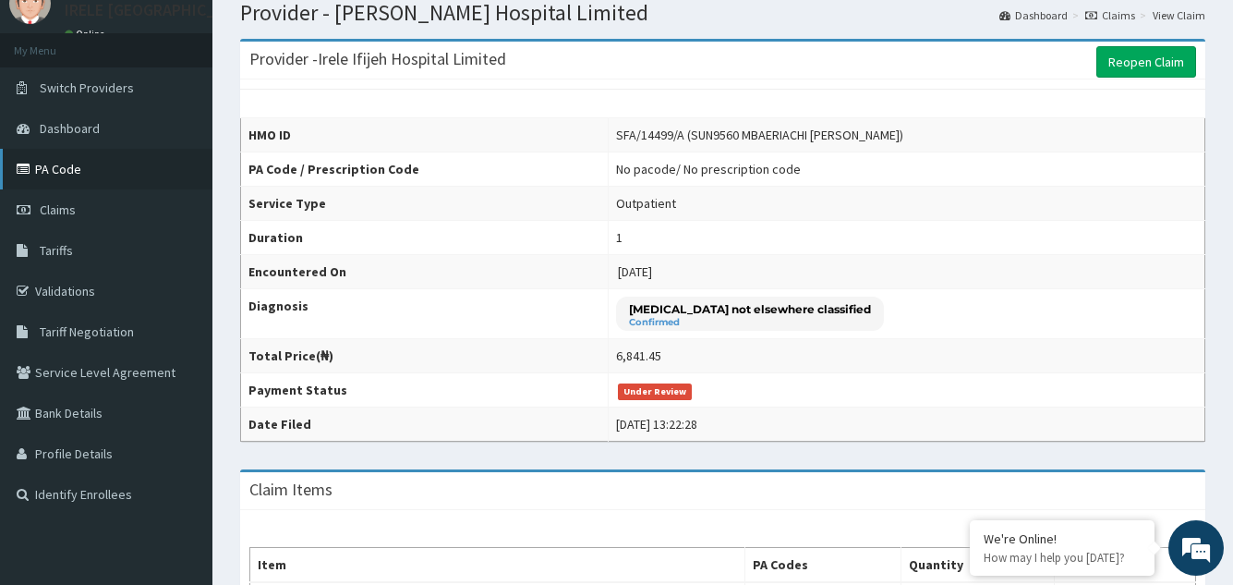
click at [58, 164] on link "PA Code" at bounding box center [106, 169] width 212 height 41
click at [1143, 54] on link "Reopen Claim" at bounding box center [1146, 61] width 100 height 31
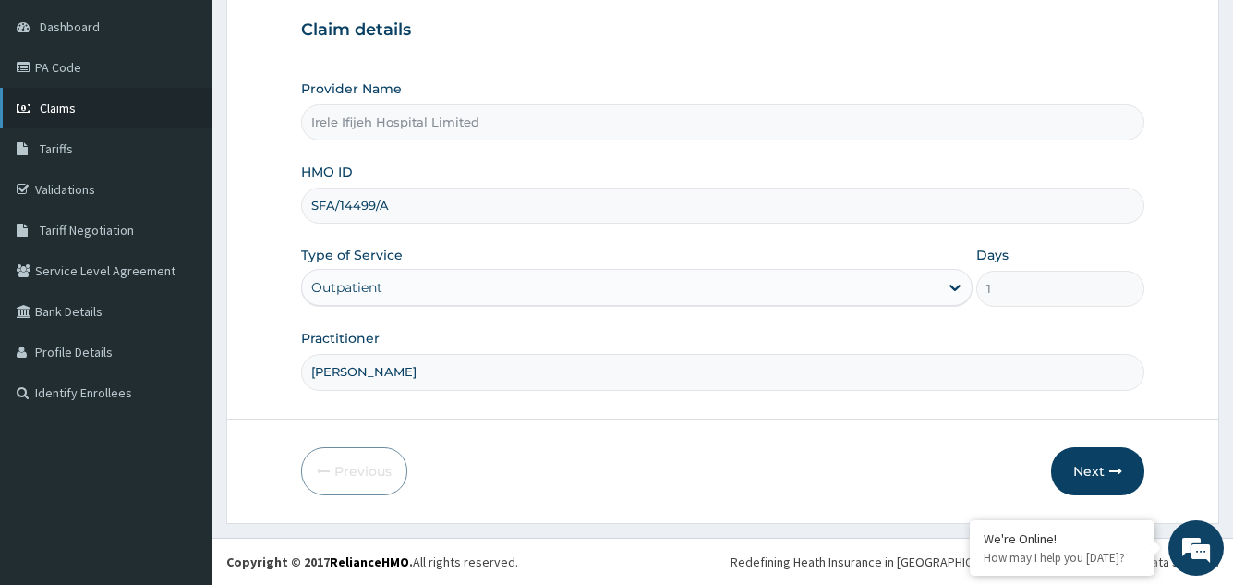
click at [59, 104] on span "Claims" at bounding box center [58, 108] width 36 height 17
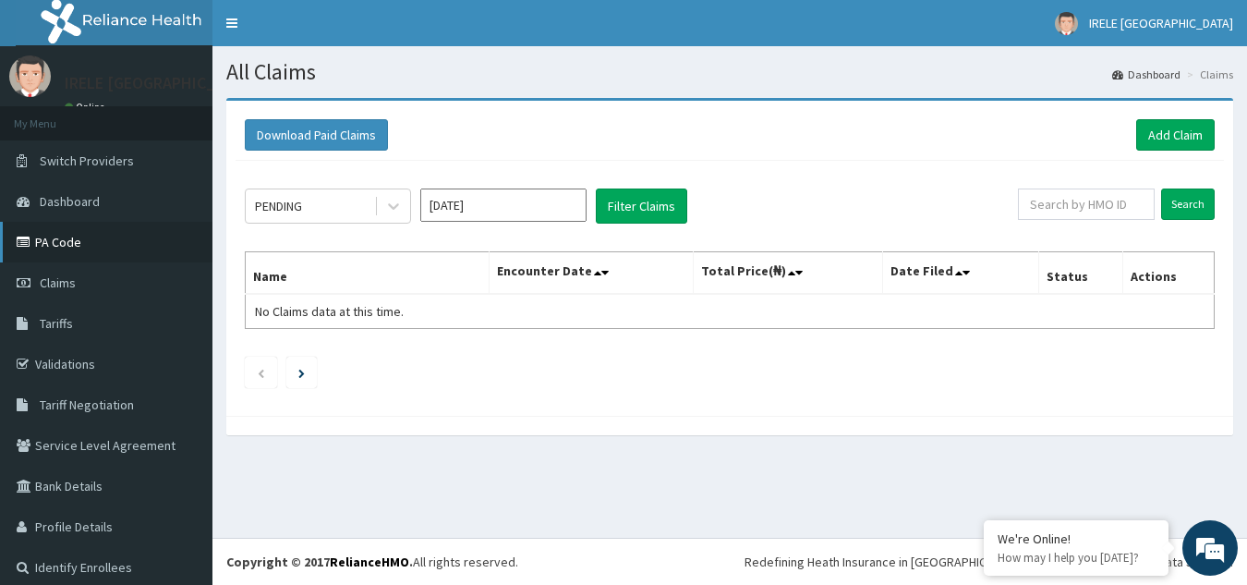
click at [55, 239] on link "PA Code" at bounding box center [106, 242] width 212 height 41
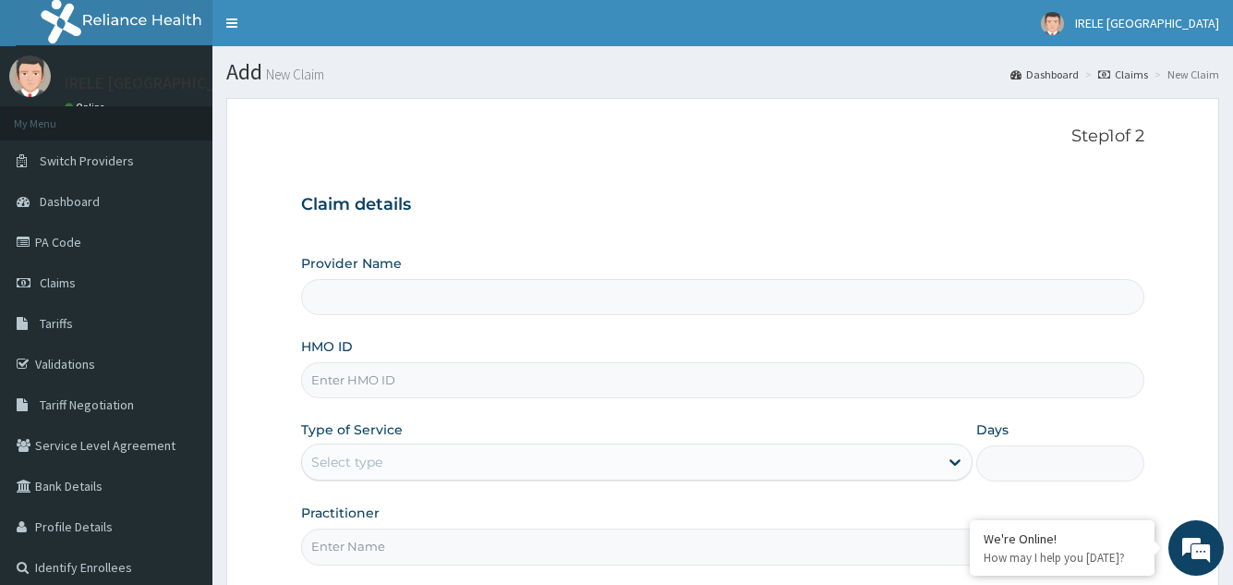
type input "Irele Ifijeh Hospital Limited"
click at [562, 384] on input "HMO ID" at bounding box center [722, 380] width 842 height 36
type input "BTR/10687/D"
click at [400, 457] on div "Select type" at bounding box center [619, 462] width 635 height 30
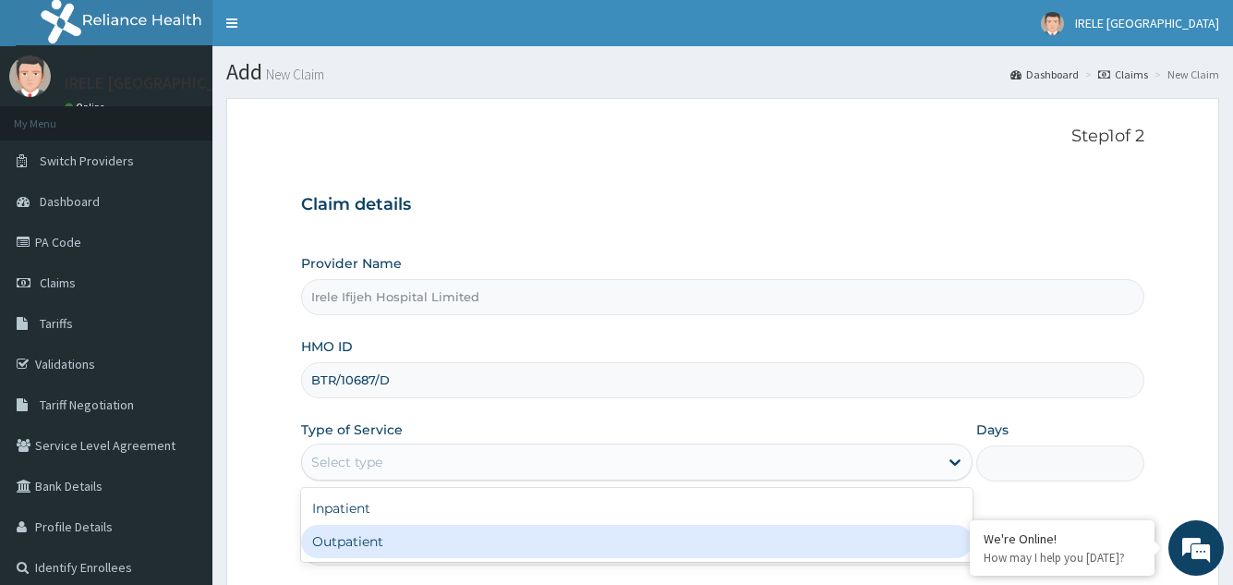
click at [369, 535] on div "Outpatient" at bounding box center [636, 541] width 671 height 33
type input "1"
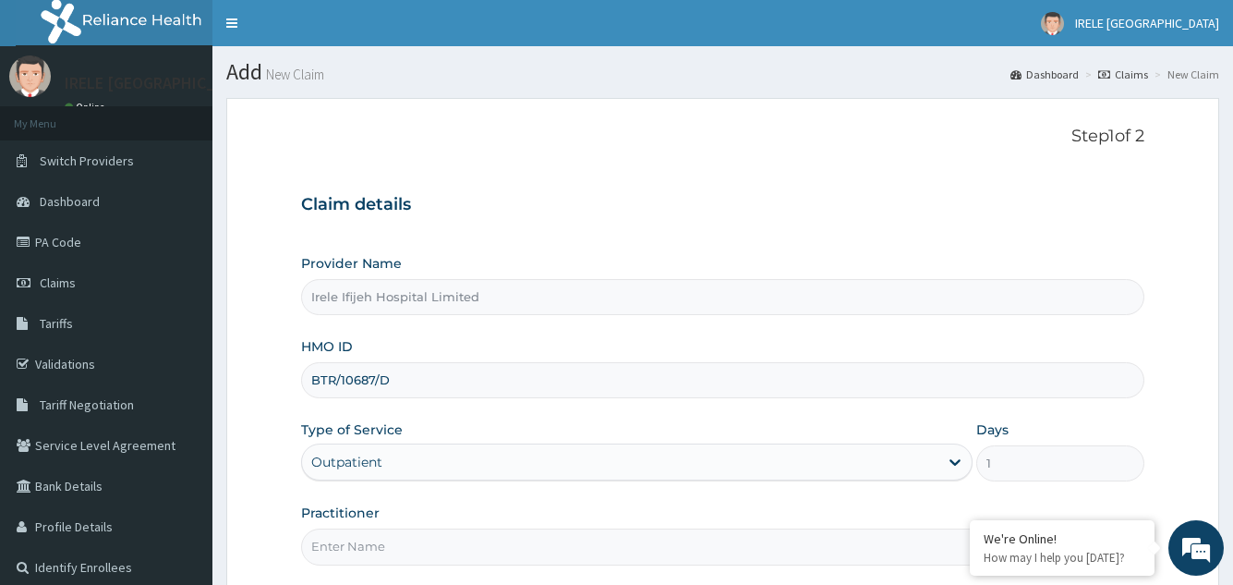
click at [363, 548] on input "Practitioner" at bounding box center [722, 546] width 842 height 36
type input "DR PIUS IFIJEH"
click at [252, 490] on form "Step 1 of 2 Claim details Provider Name Irele Ifijeh Hospital Limited HMO ID BT…" at bounding box center [722, 398] width 993 height 600
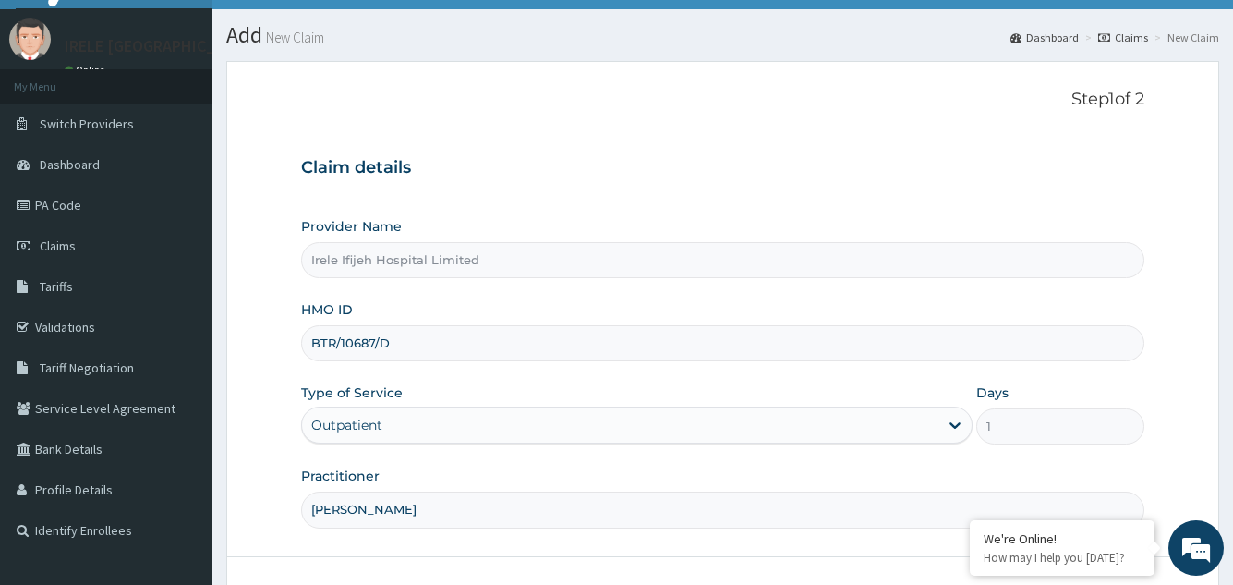
scroll to position [175, 0]
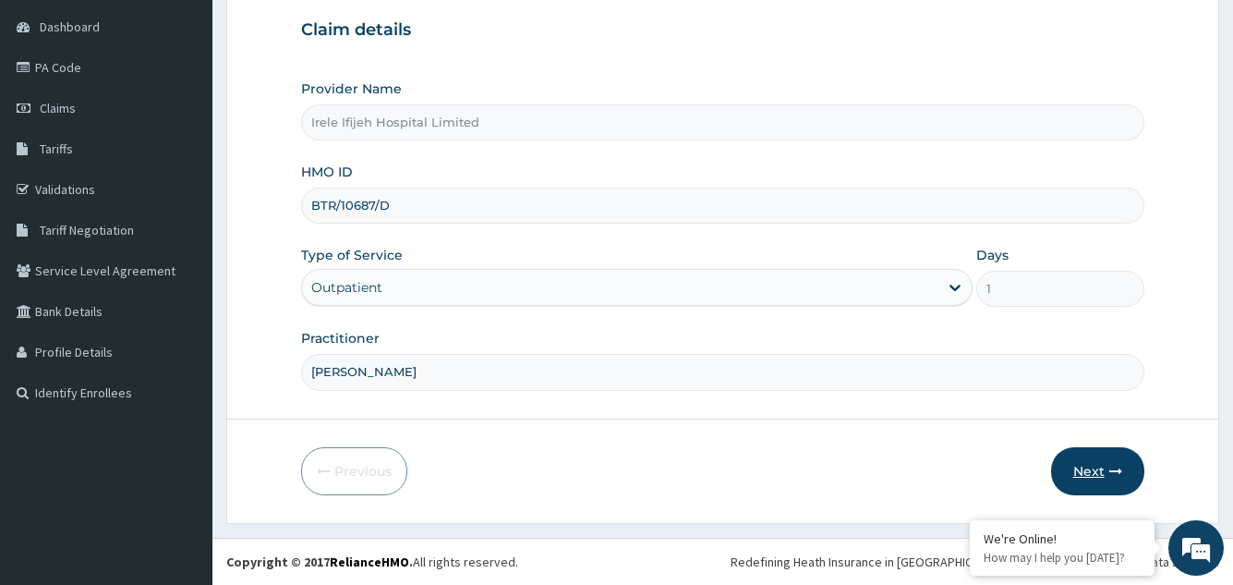
click at [1086, 463] on button "Next" at bounding box center [1097, 471] width 93 height 48
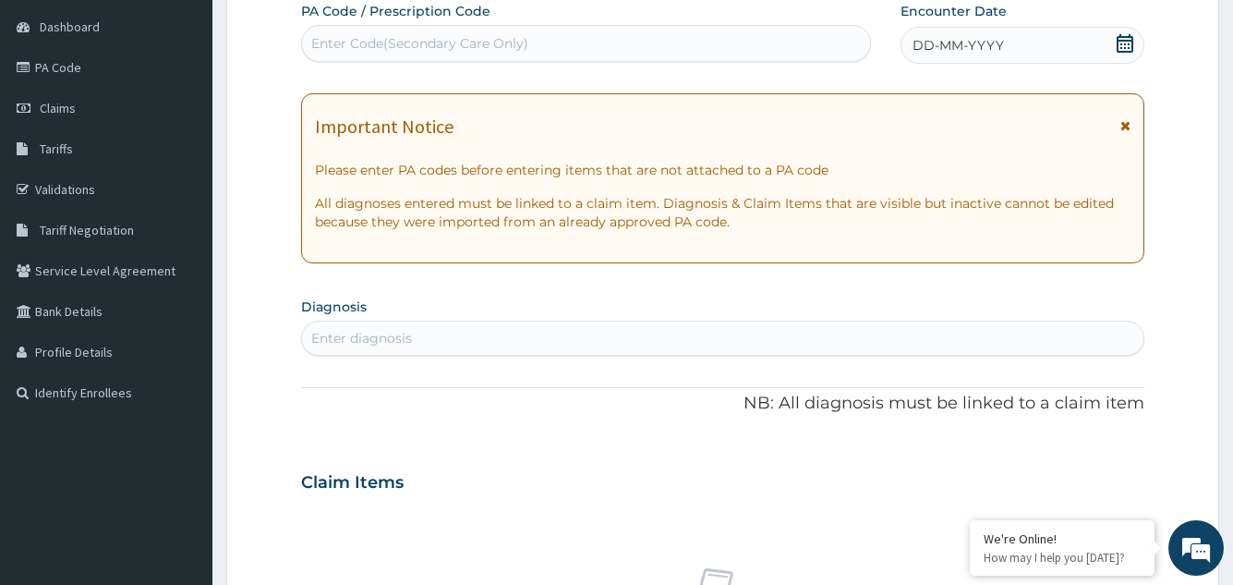
click at [1126, 43] on icon at bounding box center [1125, 43] width 18 height 18
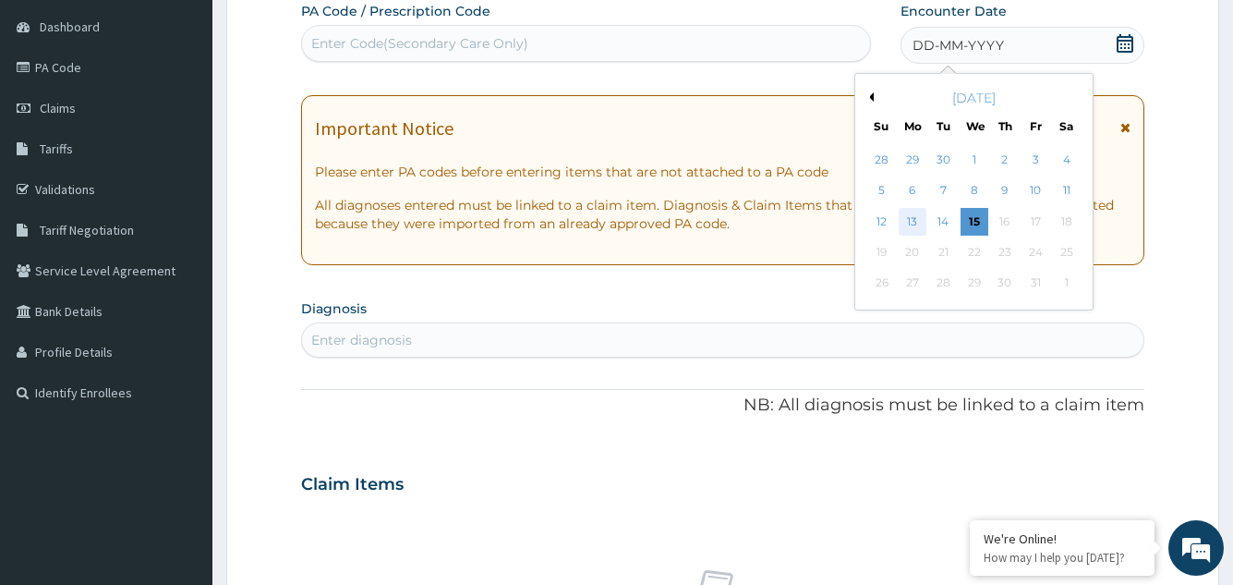
click at [913, 221] on div "13" at bounding box center [912, 222] width 28 height 28
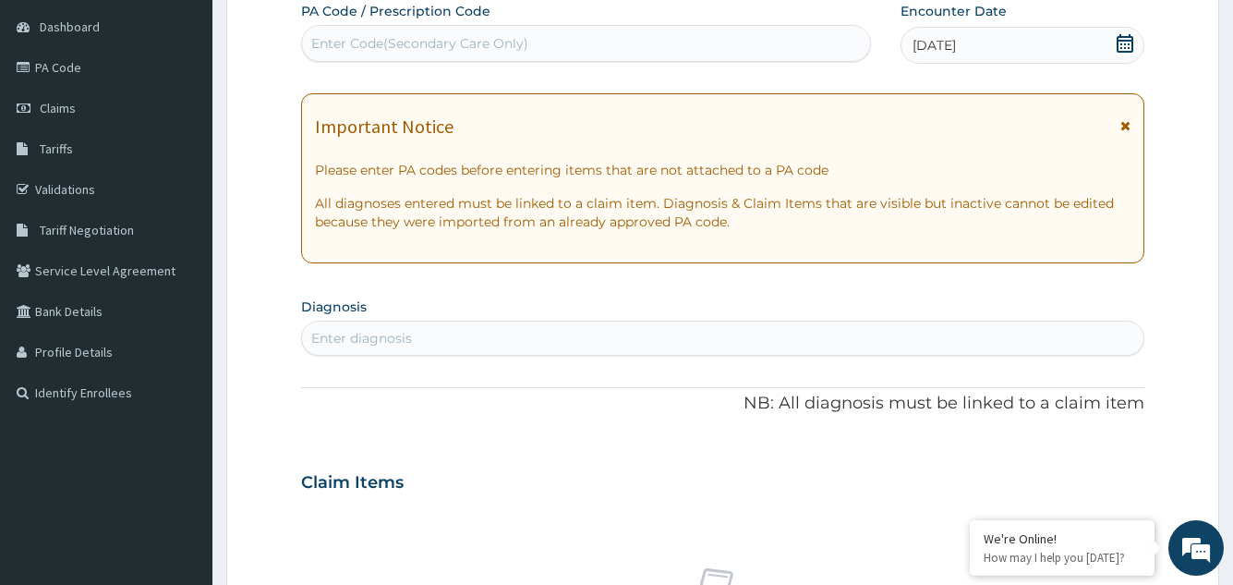
click at [490, 333] on div "Enter diagnosis" at bounding box center [722, 338] width 841 height 30
type input "TONSILITIS"
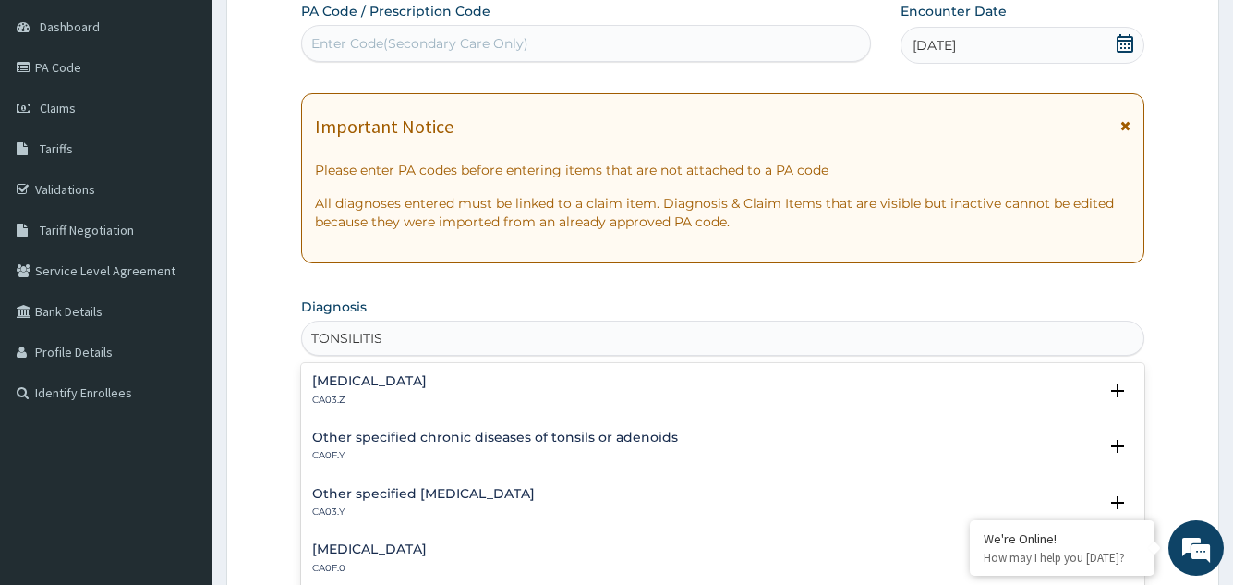
click at [427, 381] on h4 "Acute tonsillitis, unspecified" at bounding box center [369, 381] width 115 height 14
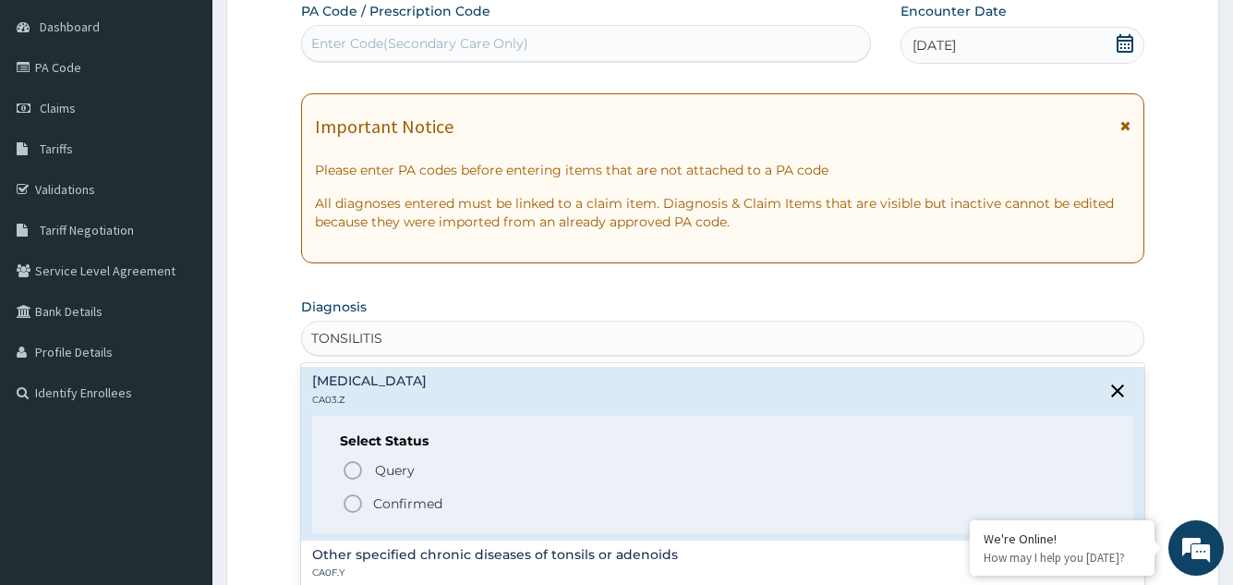
click at [355, 499] on icon "status option filled" at bounding box center [353, 503] width 22 height 22
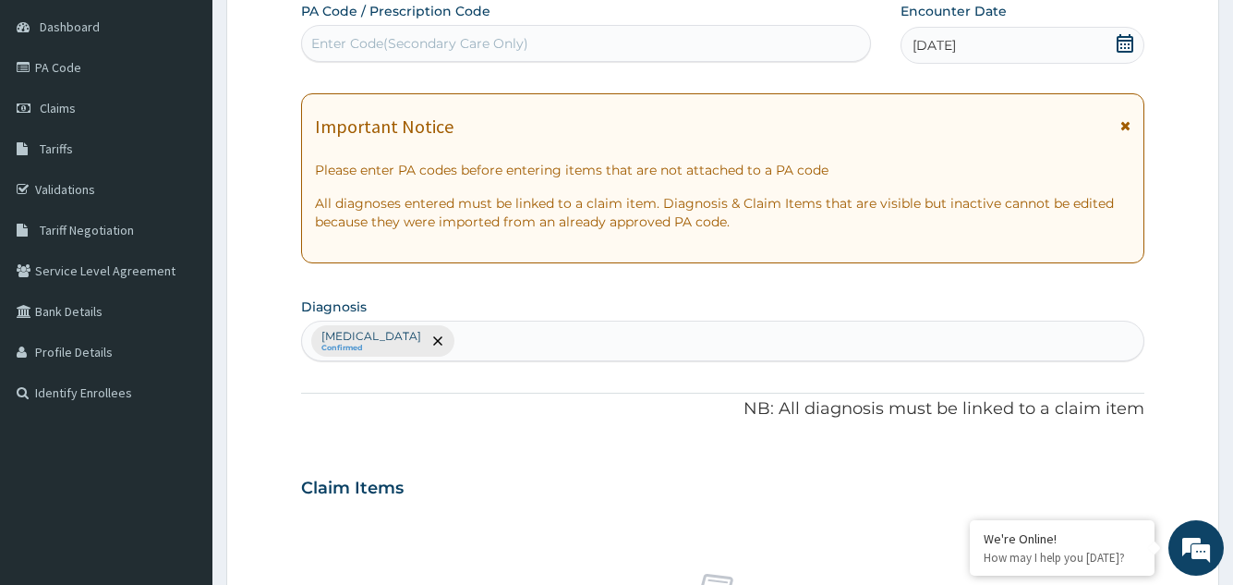
click at [266, 456] on form "Step 2 of 2 PA Code / Prescription Code Enter Code(Secondary Care Only) Encount…" at bounding box center [722, 509] width 993 height 1172
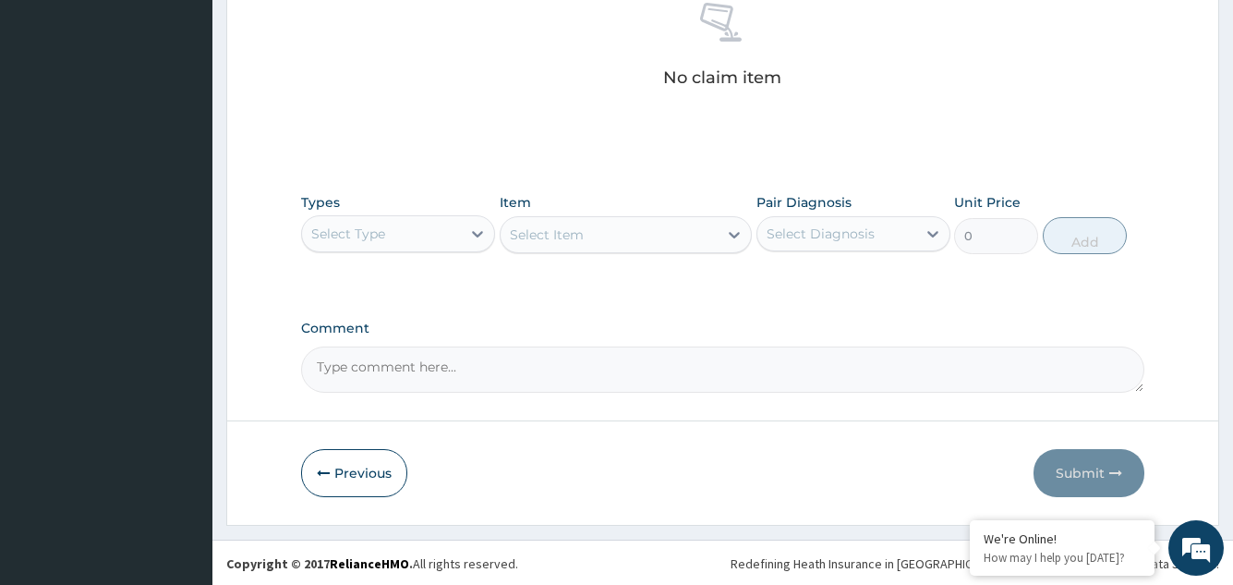
scroll to position [747, 0]
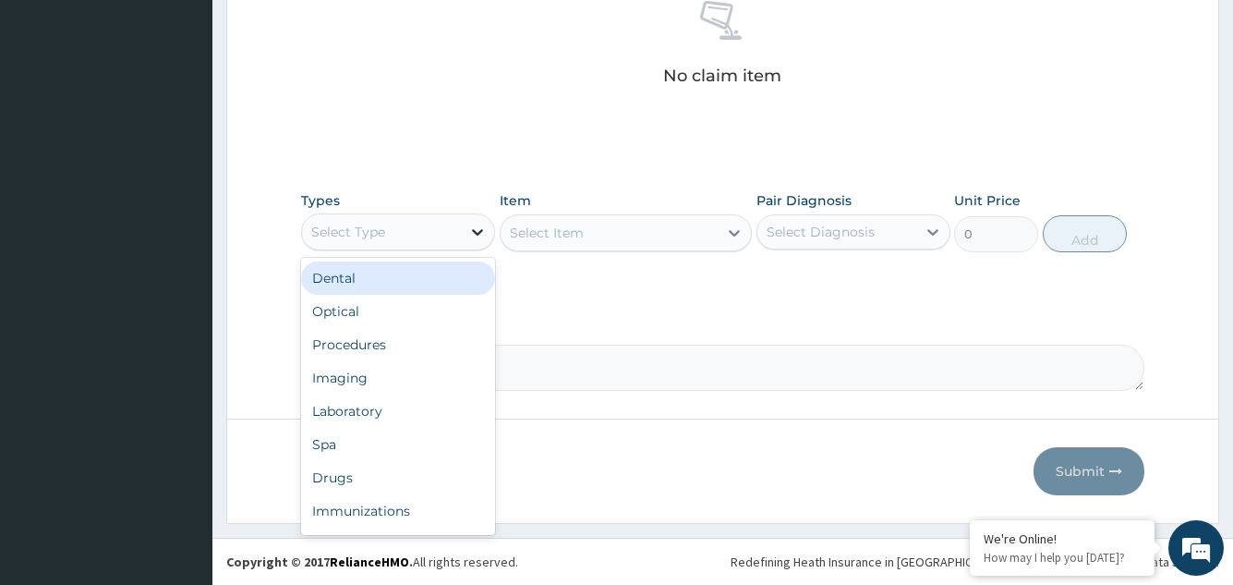
click at [478, 231] on icon at bounding box center [477, 232] width 18 height 18
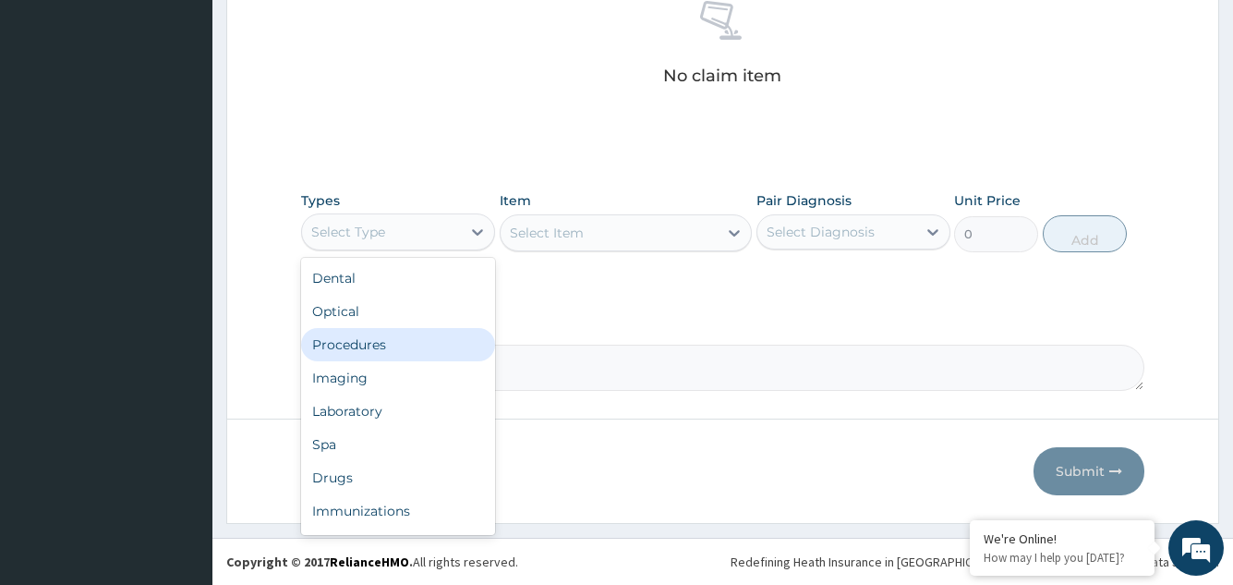
click at [393, 344] on div "Procedures" at bounding box center [398, 344] width 194 height 33
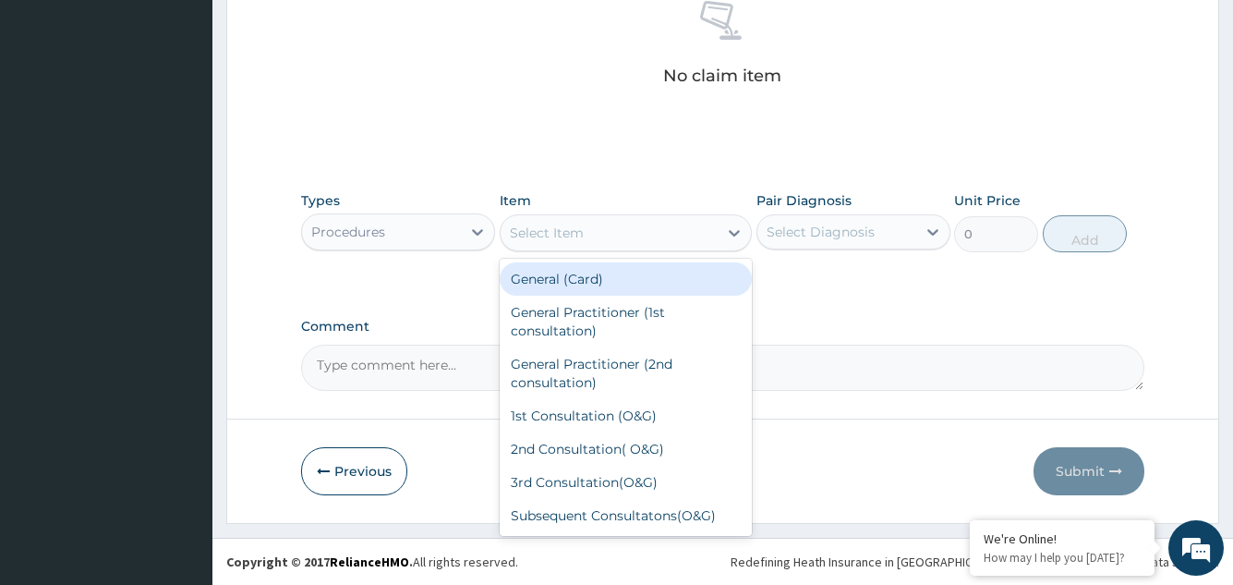
click at [735, 231] on icon at bounding box center [734, 233] width 18 height 18
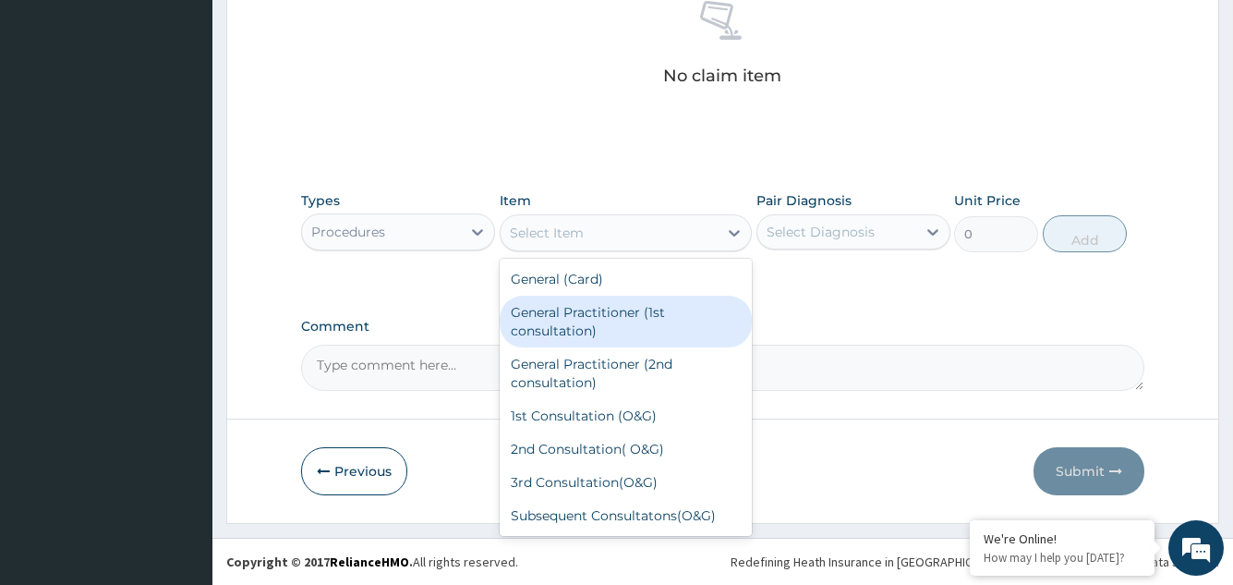
click at [652, 308] on div "General Practitioner (1st consultation)" at bounding box center [626, 322] width 253 height 52
type input "1500"
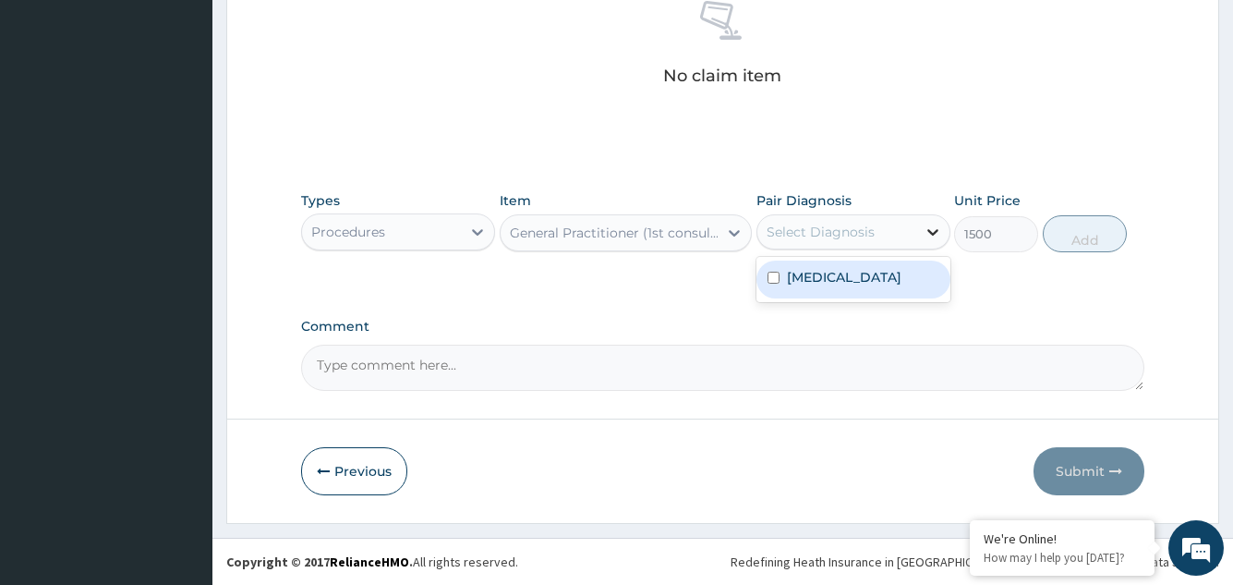
click at [932, 230] on icon at bounding box center [933, 232] width 18 height 18
click at [901, 275] on label "Acute tonsillitis, unspecified" at bounding box center [844, 277] width 115 height 18
checkbox input "true"
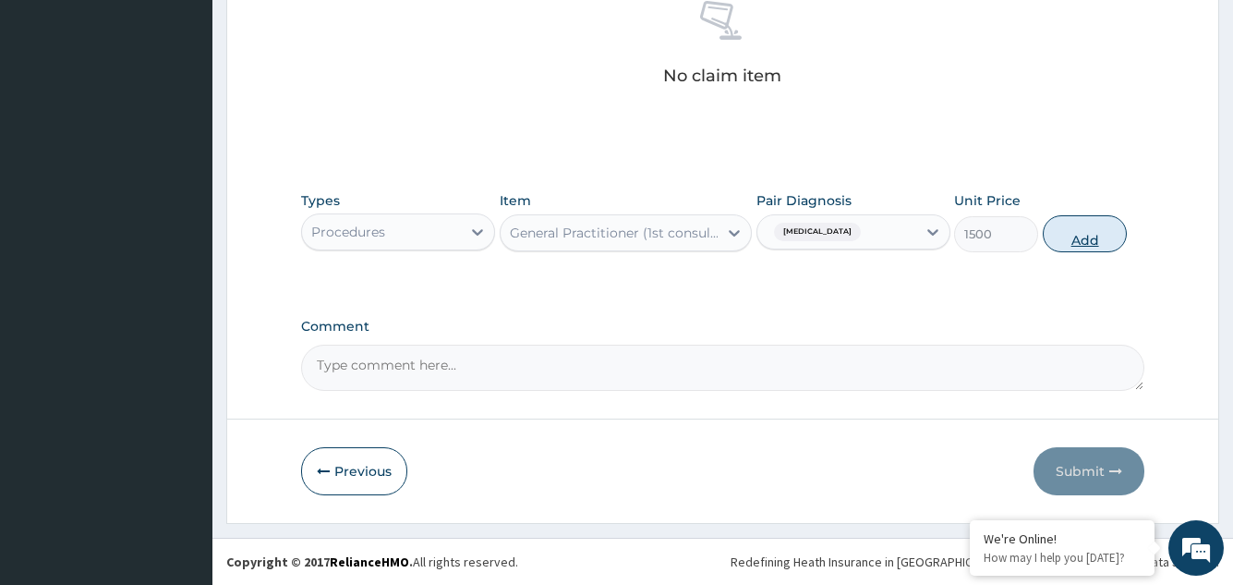
click at [1082, 225] on button "Add" at bounding box center [1085, 233] width 84 height 37
type input "0"
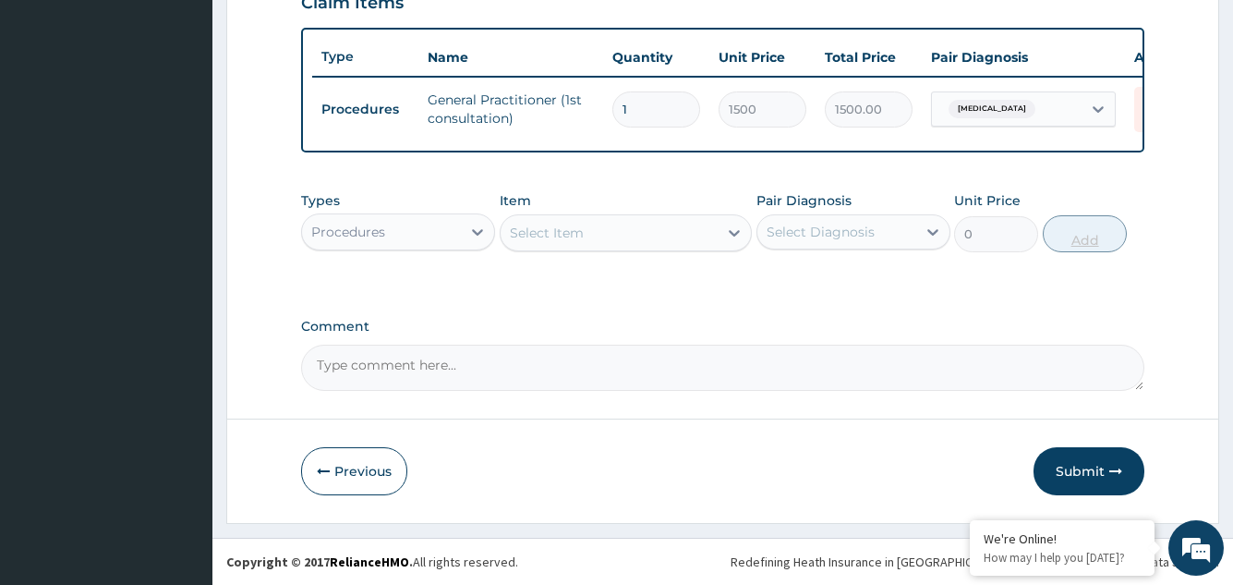
scroll to position [673, 0]
click at [478, 230] on icon at bounding box center [477, 232] width 18 height 18
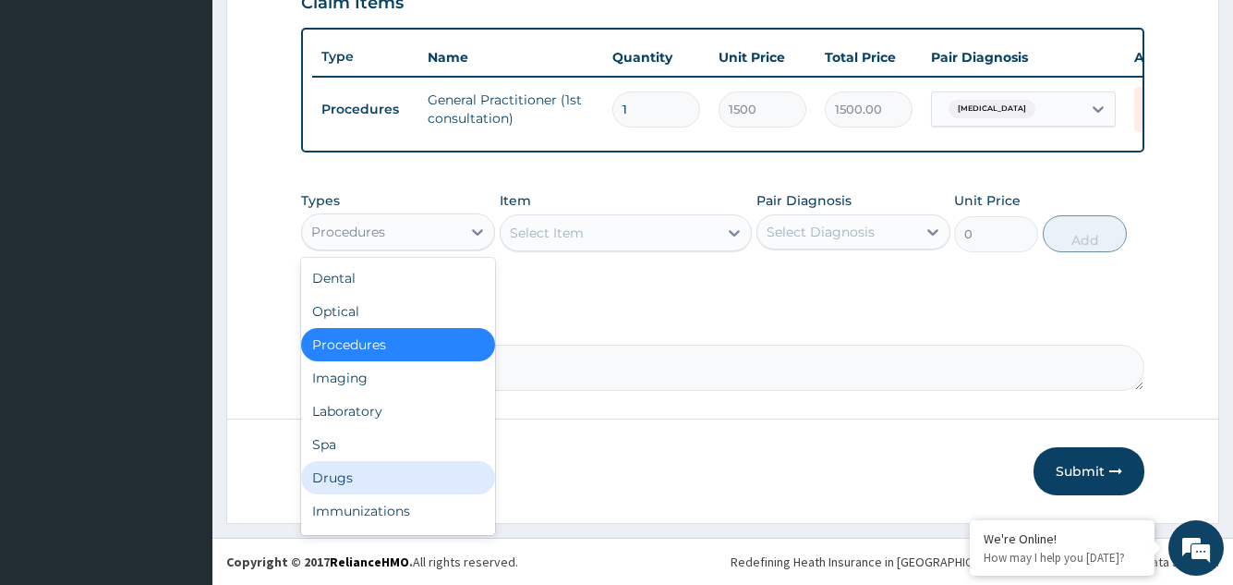
click at [367, 476] on div "Drugs" at bounding box center [398, 477] width 194 height 33
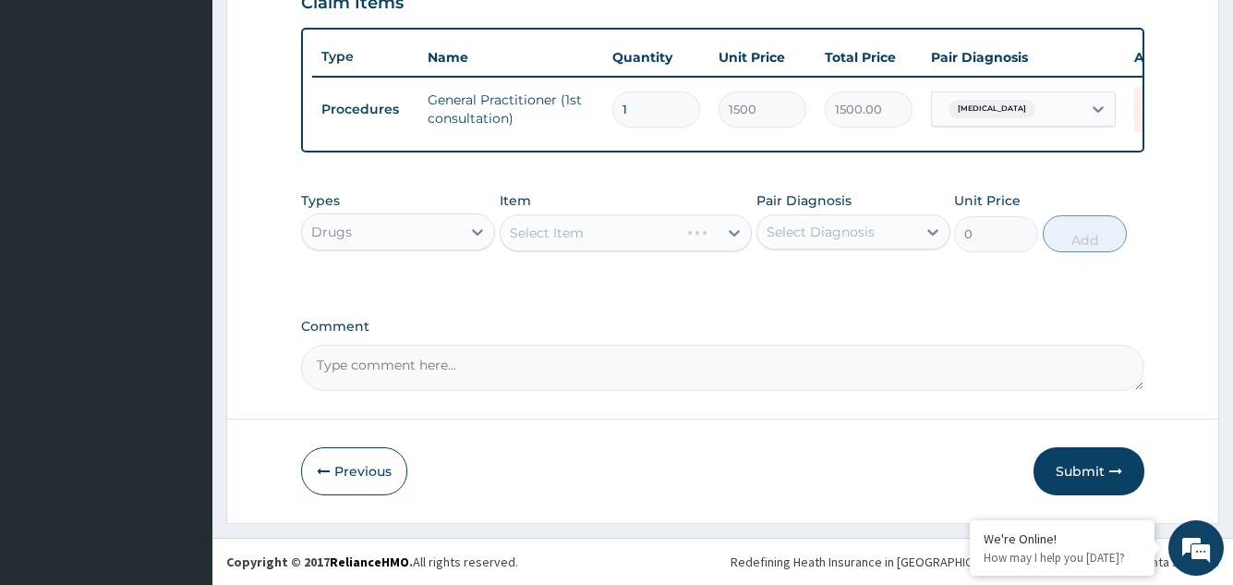
click at [735, 231] on div "Select Item" at bounding box center [626, 232] width 253 height 37
click at [733, 231] on icon at bounding box center [734, 233] width 18 height 18
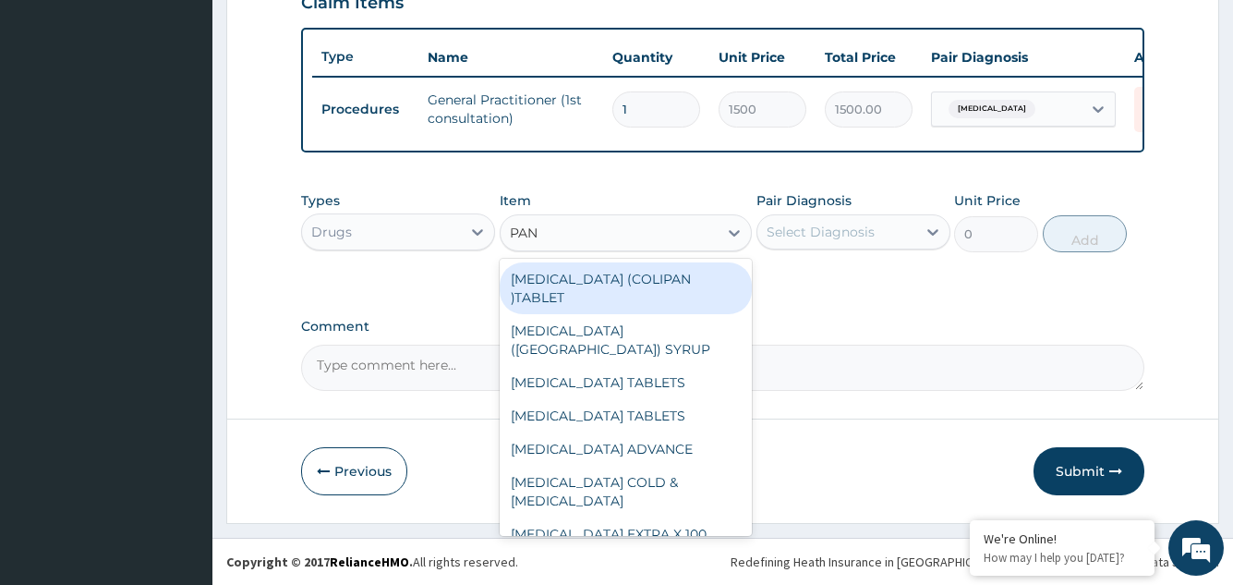
type input "PANA"
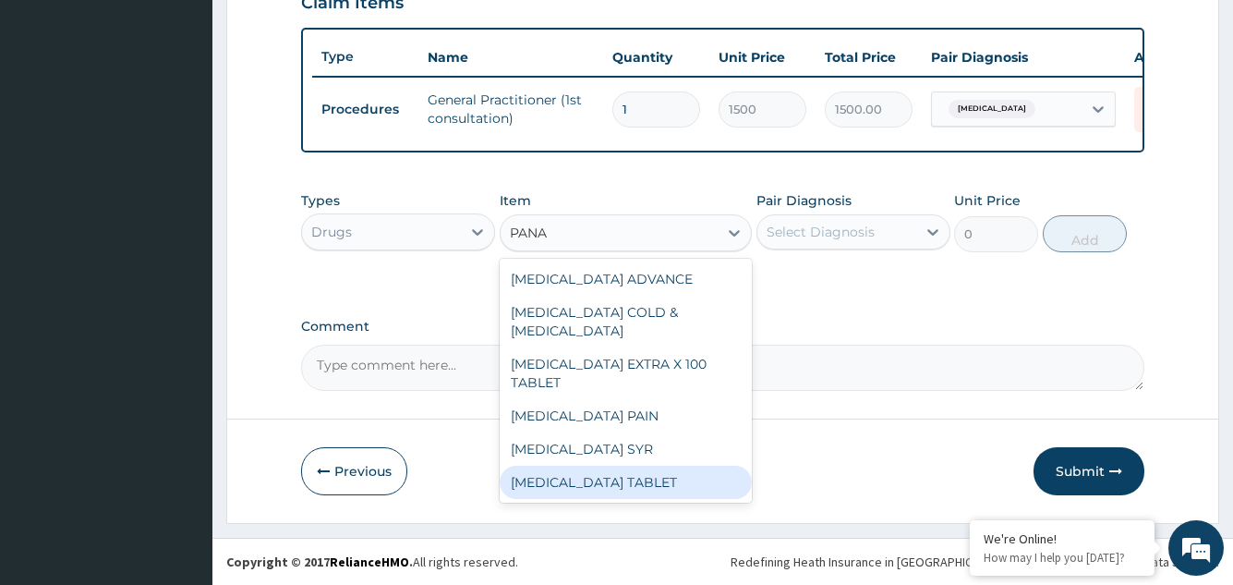
click at [593, 466] on div "PANADOL TABLET" at bounding box center [626, 482] width 253 height 33
type input "7.88"
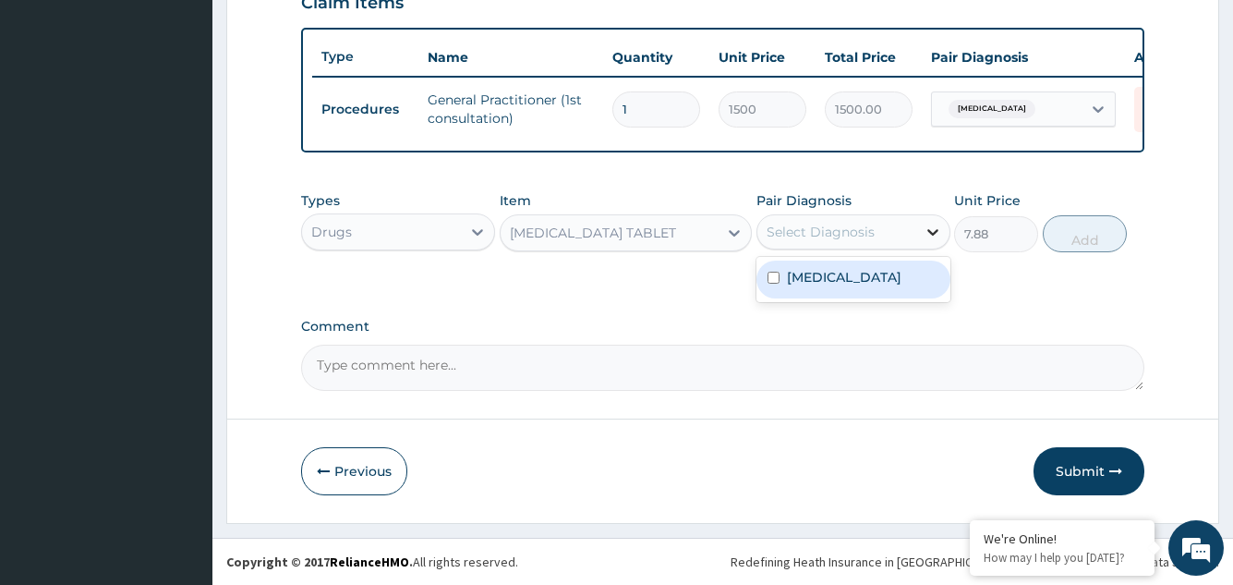
click at [932, 233] on icon at bounding box center [932, 232] width 11 height 6
click at [866, 286] on label "Acute tonsillitis, unspecified" at bounding box center [844, 277] width 115 height 18
checkbox input "true"
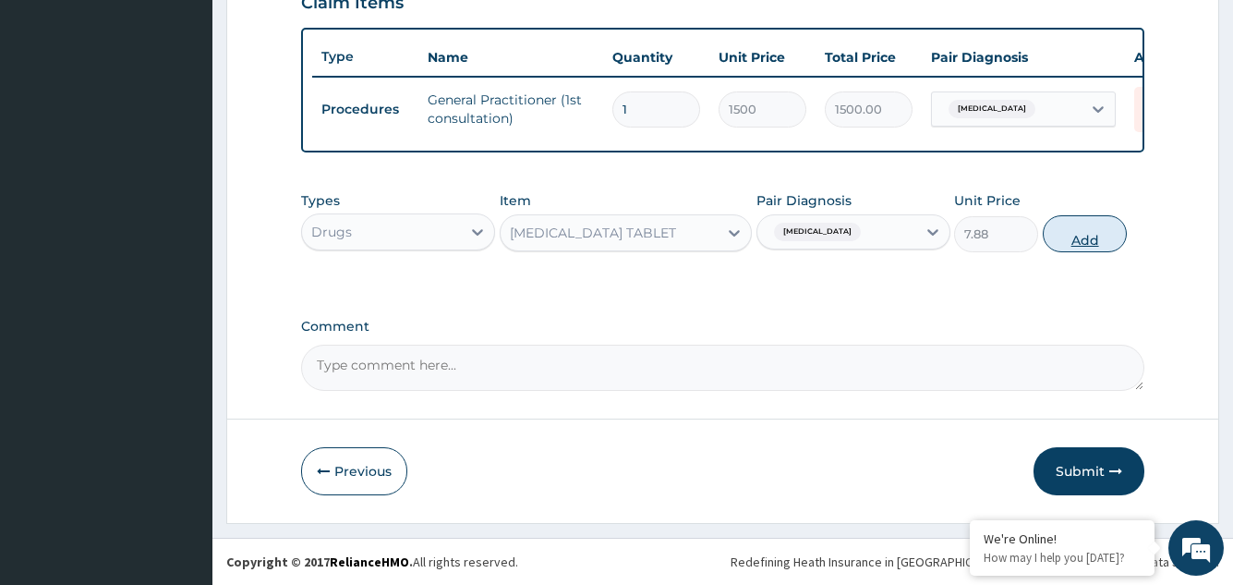
click at [1089, 236] on button "Add" at bounding box center [1085, 233] width 84 height 37
type input "0"
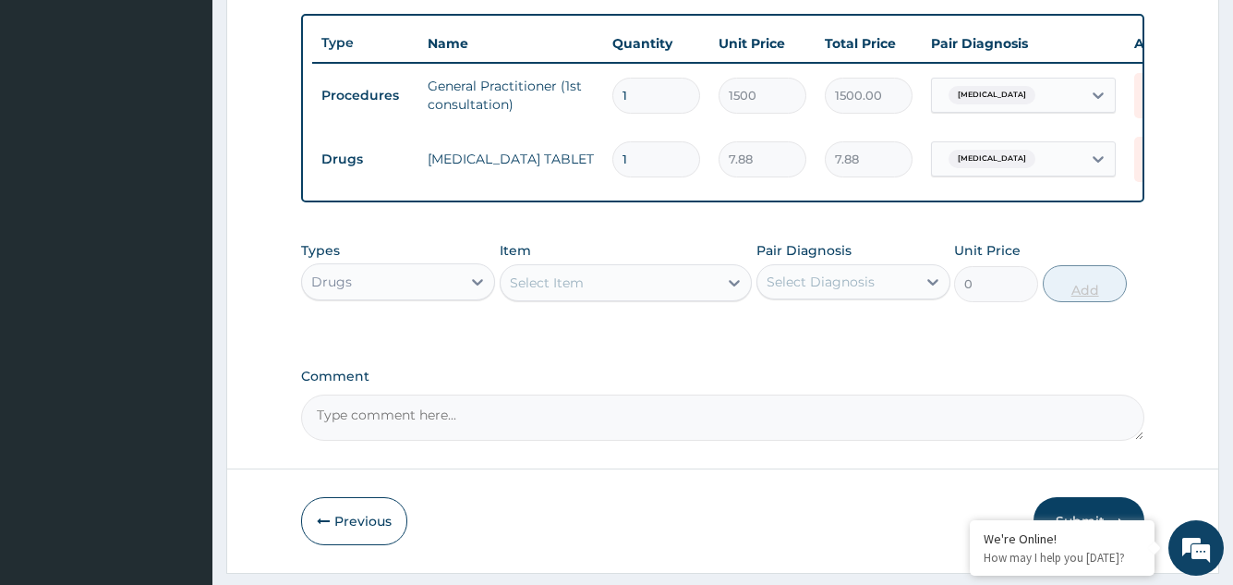
type input "15"
type input "118.20"
type input "15"
click at [733, 292] on icon at bounding box center [734, 282] width 18 height 18
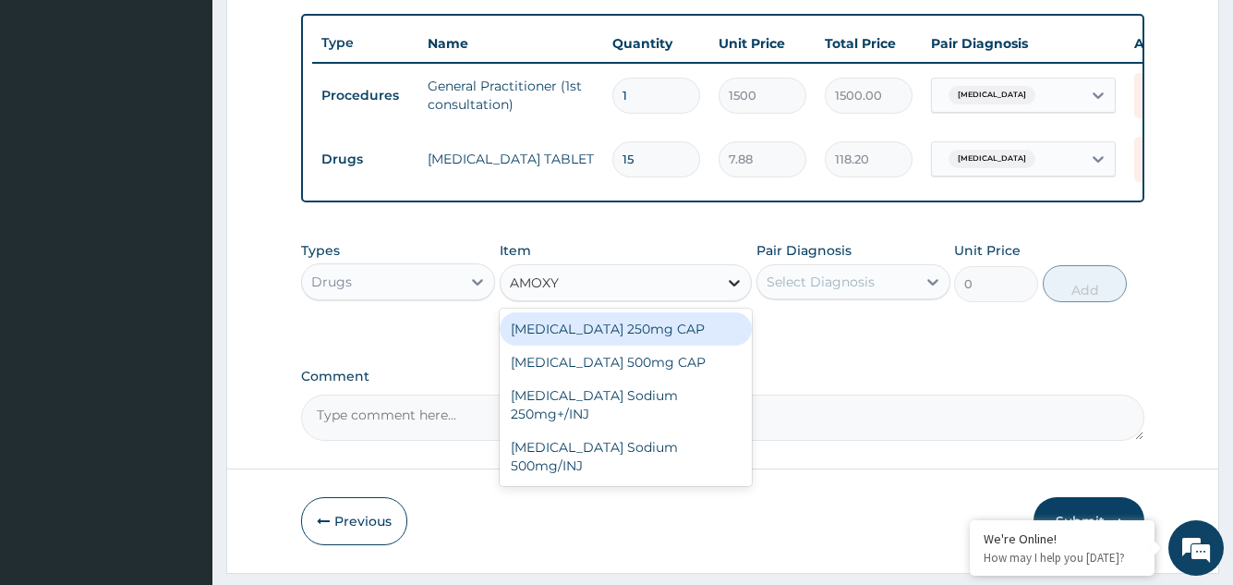
type input "AMOX"
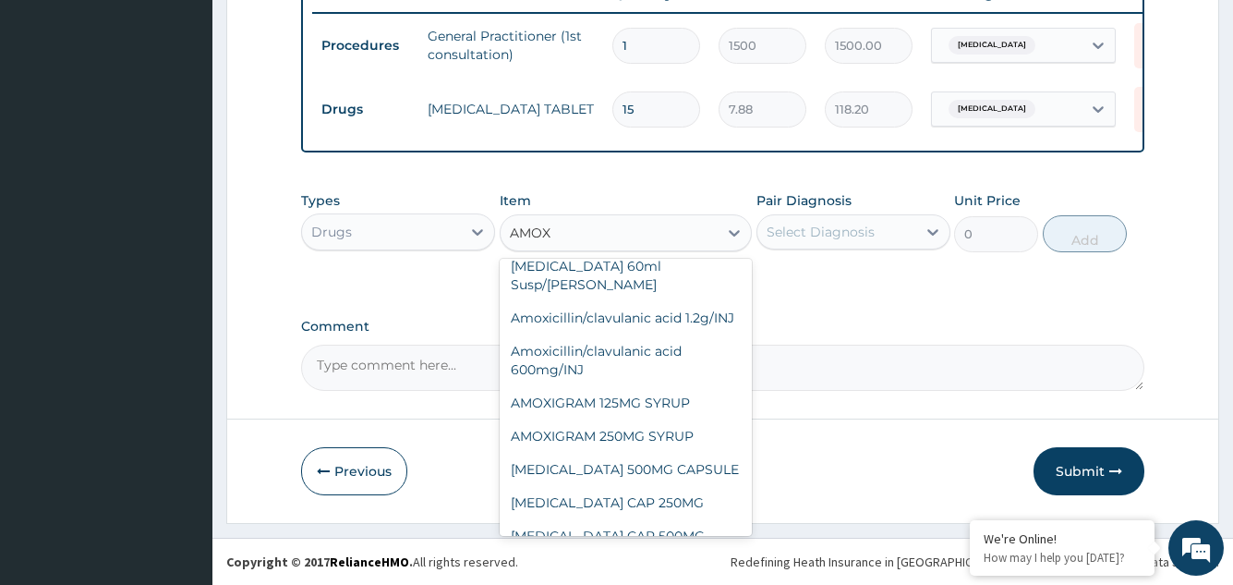
scroll to position [111, 0]
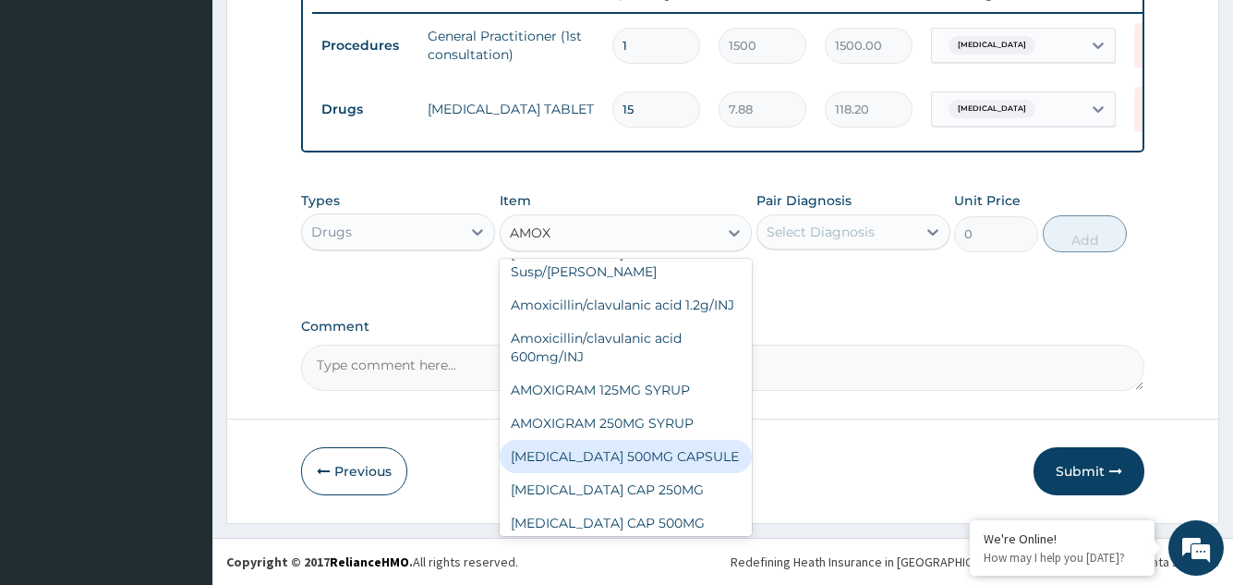
click at [604, 455] on div "AMOXIL 500MG CAPSULE" at bounding box center [626, 456] width 253 height 33
type input "63"
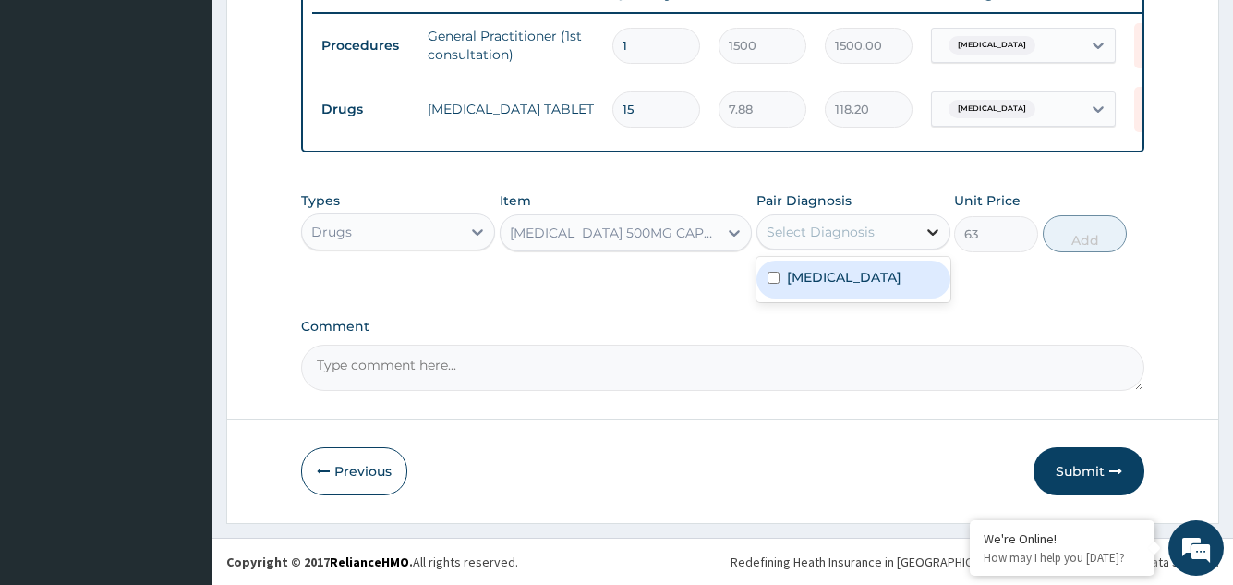
click at [934, 232] on icon at bounding box center [932, 232] width 11 height 6
click at [901, 279] on label "Acute tonsillitis, unspecified" at bounding box center [844, 277] width 115 height 18
checkbox input "true"
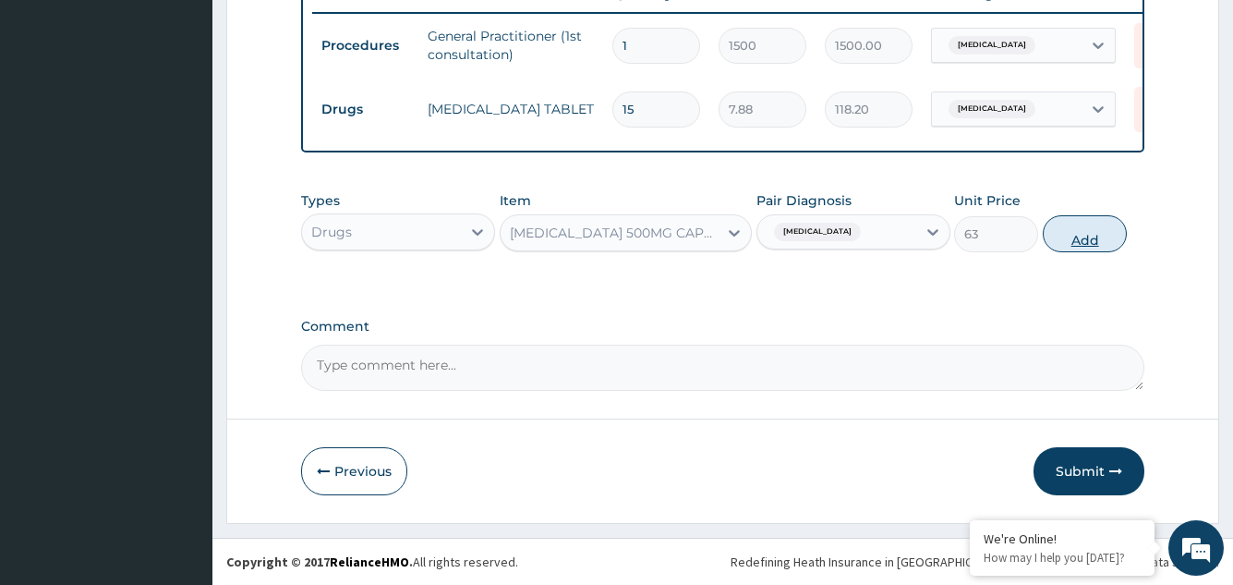
click at [1081, 230] on button "Add" at bounding box center [1085, 233] width 84 height 37
type input "0"
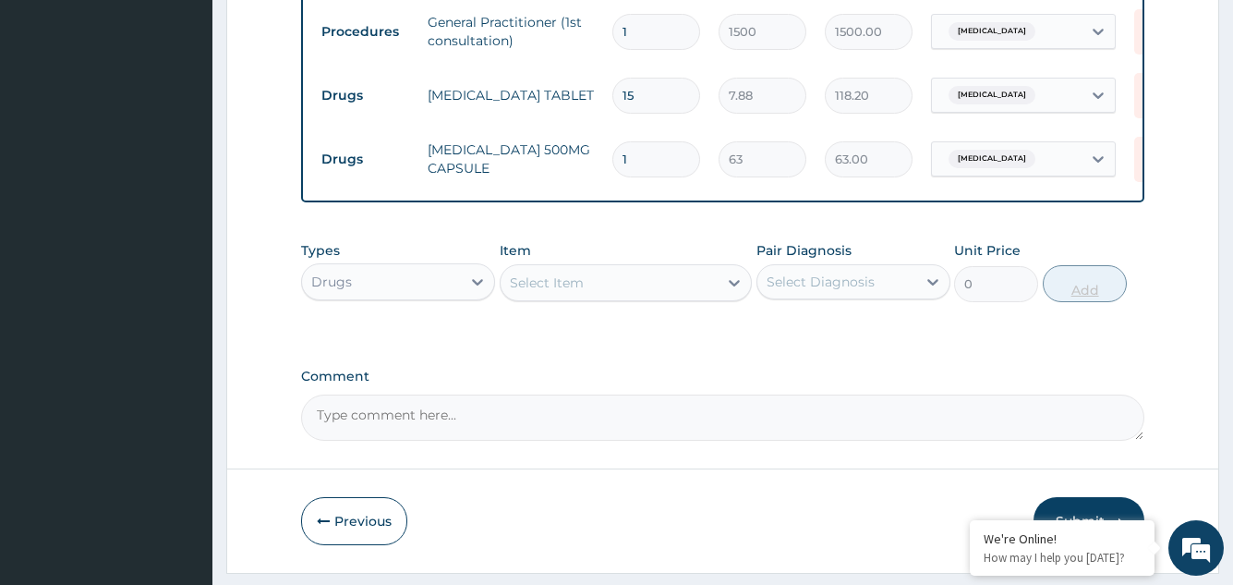
type input "15"
type input "945.00"
type input "15"
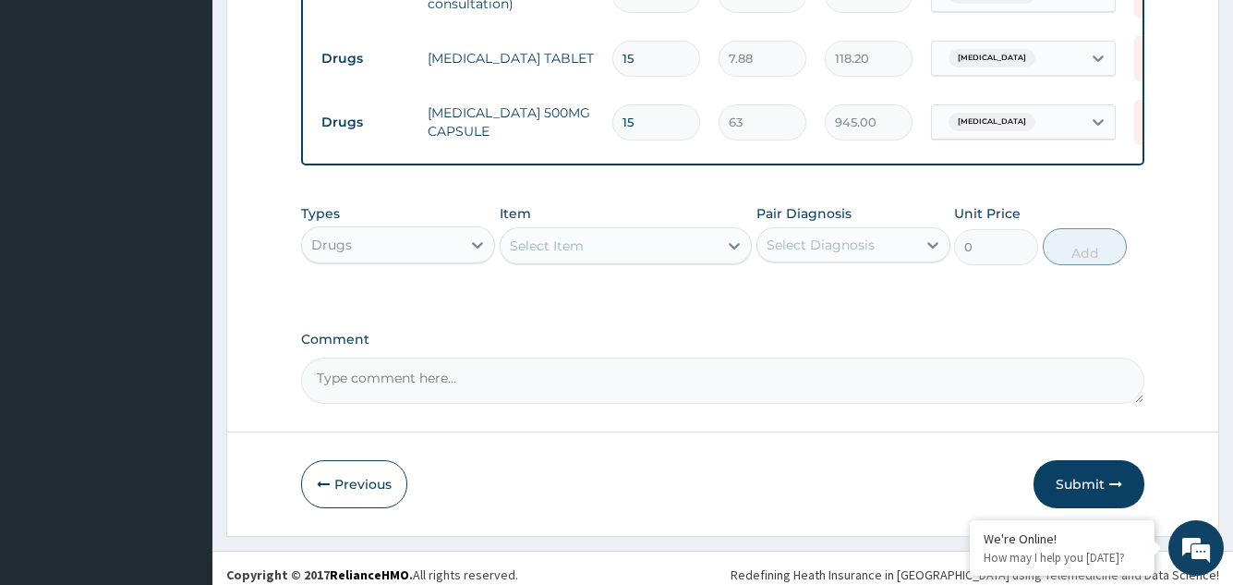
scroll to position [801, 0]
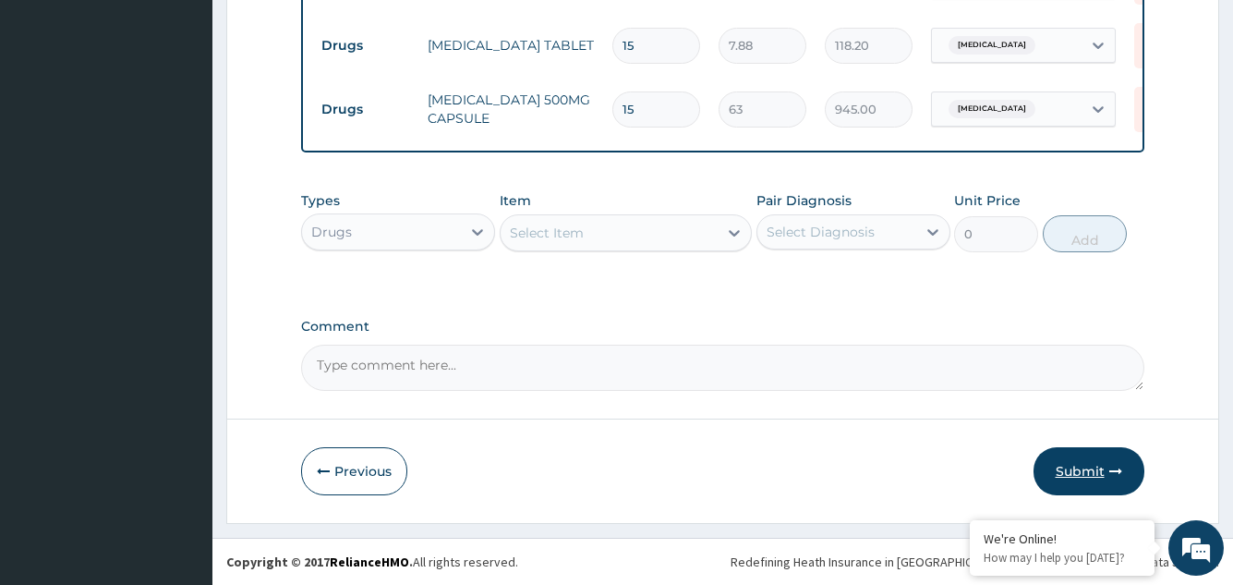
click at [1083, 466] on button "Submit" at bounding box center [1089, 471] width 111 height 48
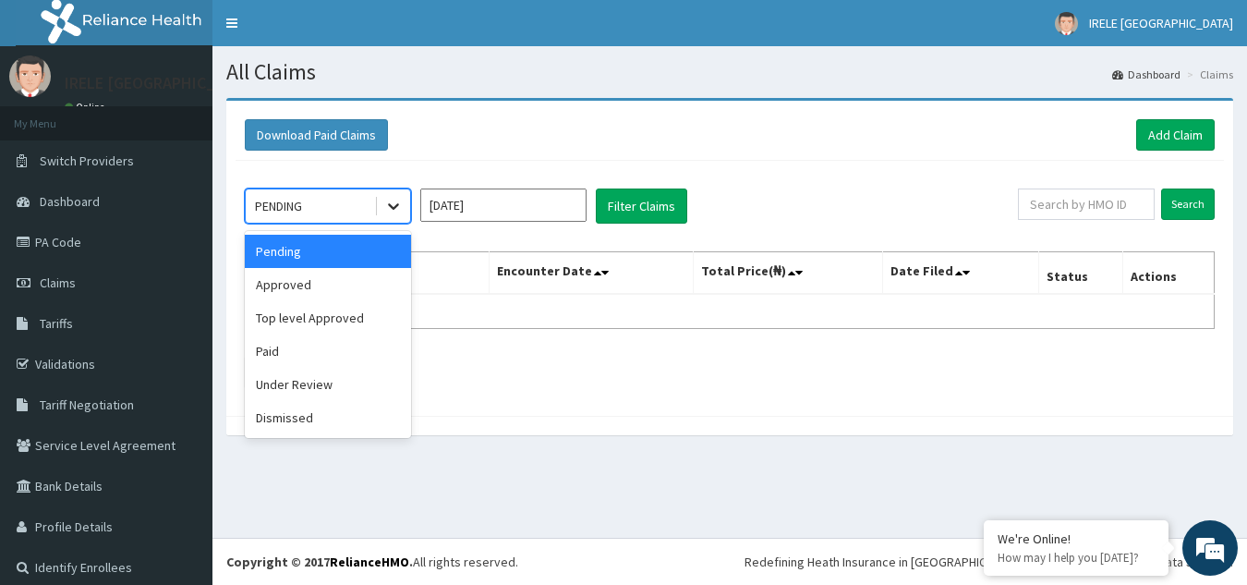
click at [393, 205] on icon at bounding box center [393, 206] width 18 height 18
click at [304, 281] on div "Approved" at bounding box center [328, 284] width 166 height 33
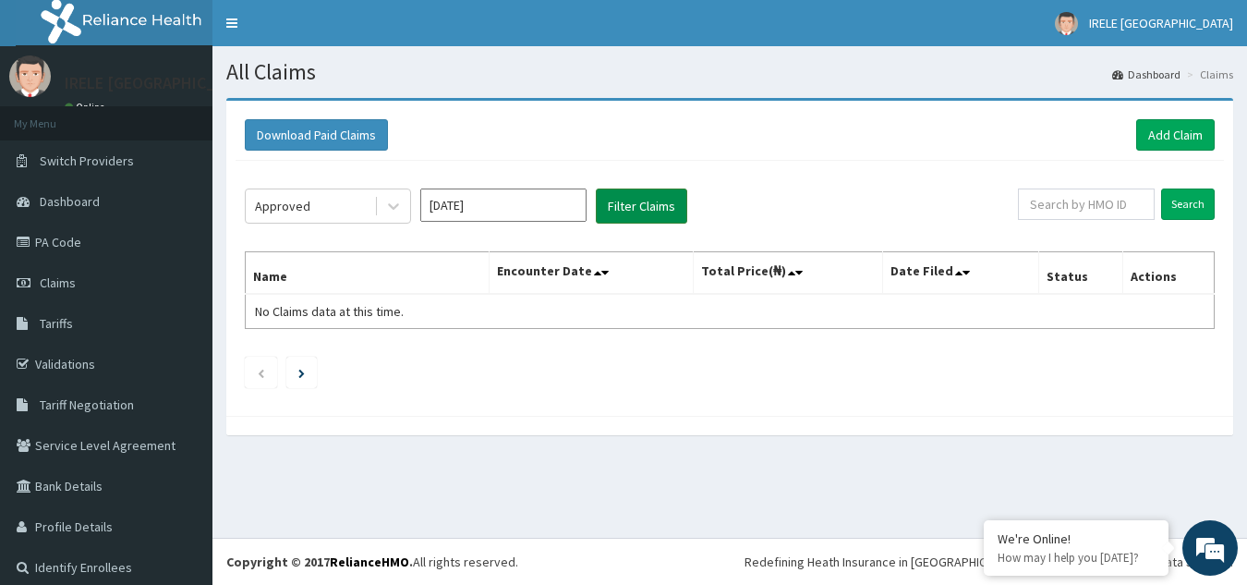
click at [636, 201] on button "Filter Claims" at bounding box center [641, 205] width 91 height 35
